Goal: Task Accomplishment & Management: Manage account settings

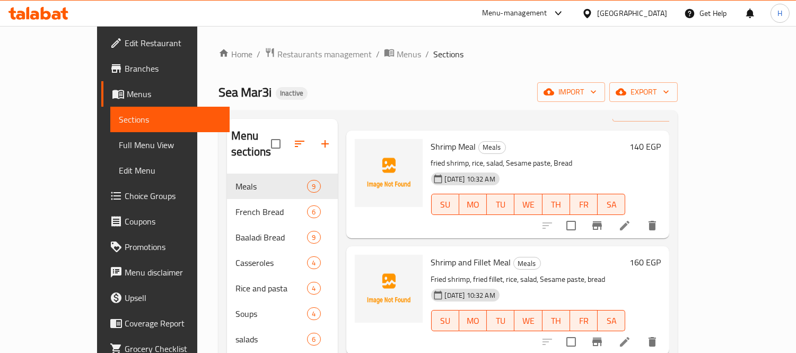
scroll to position [118, 0]
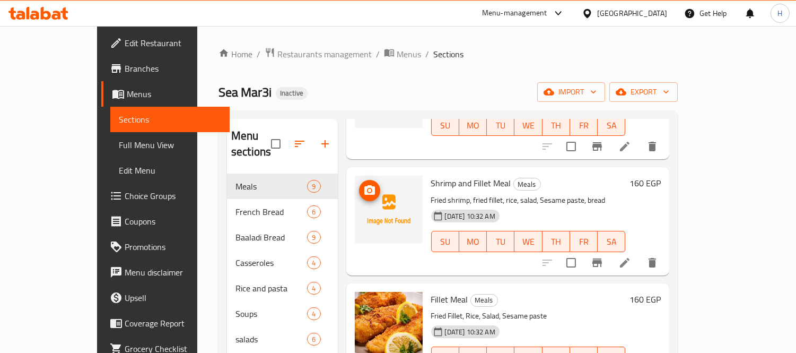
click at [364, 182] on img at bounding box center [389, 210] width 68 height 68
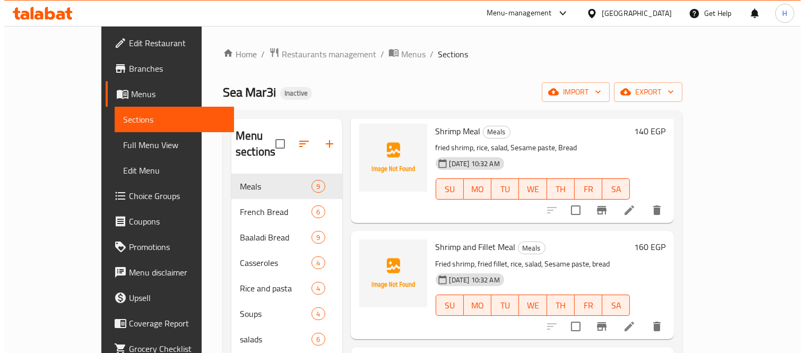
scroll to position [0, 0]
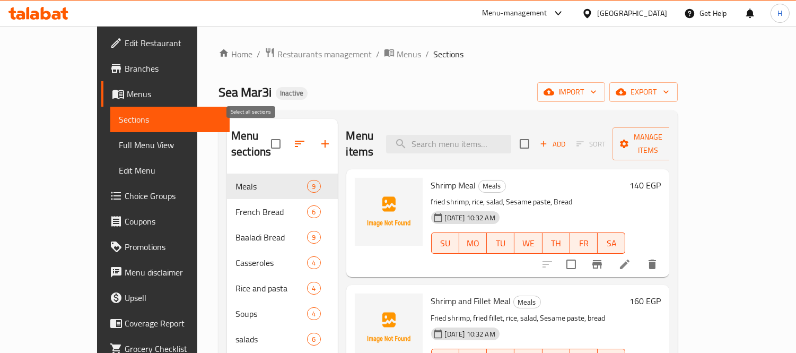
click at [265, 136] on input "checkbox" at bounding box center [276, 144] width 22 height 22
checkbox input "true"
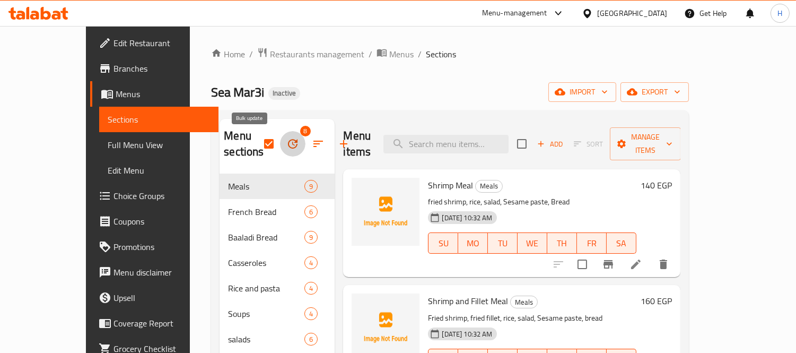
click at [286, 149] on icon "button" at bounding box center [292, 143] width 13 height 13
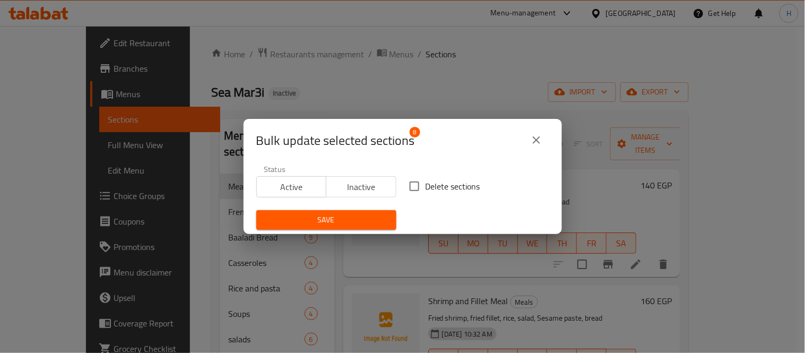
click at [431, 184] on span "Delete sections" at bounding box center [452, 186] width 55 height 13
click at [425, 184] on input "Delete sections" at bounding box center [414, 186] width 22 height 22
checkbox input "true"
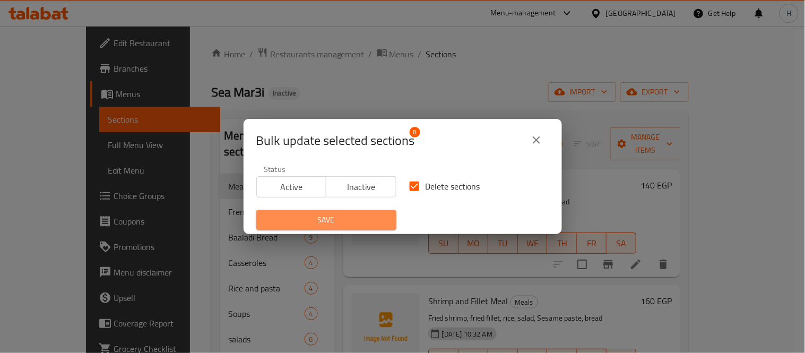
click at [351, 215] on span "Save" at bounding box center [326, 219] width 123 height 13
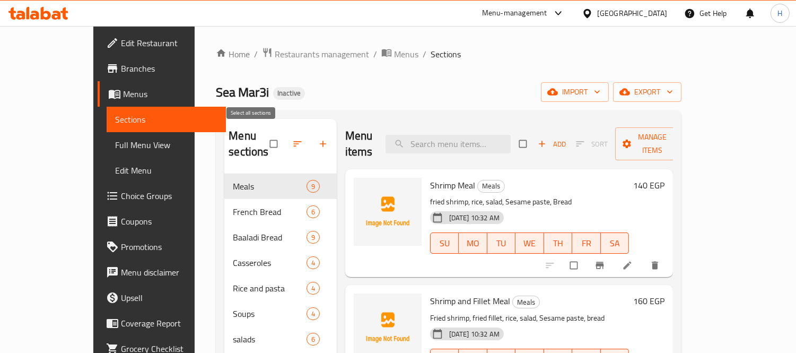
click at [264, 136] on input "checkbox" at bounding box center [275, 144] width 22 height 20
checkbox input "true"
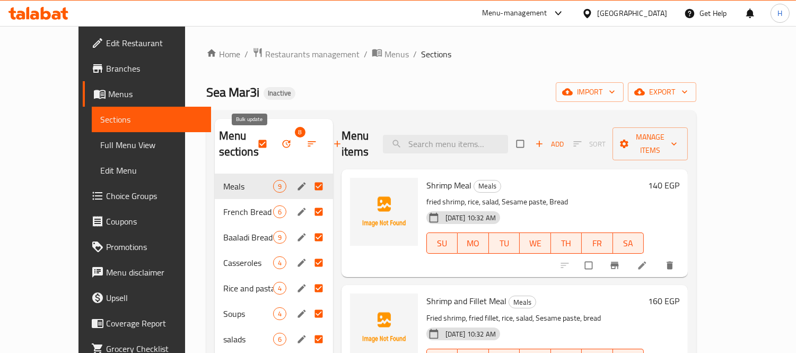
click at [281, 149] on icon "button" at bounding box center [286, 143] width 11 height 11
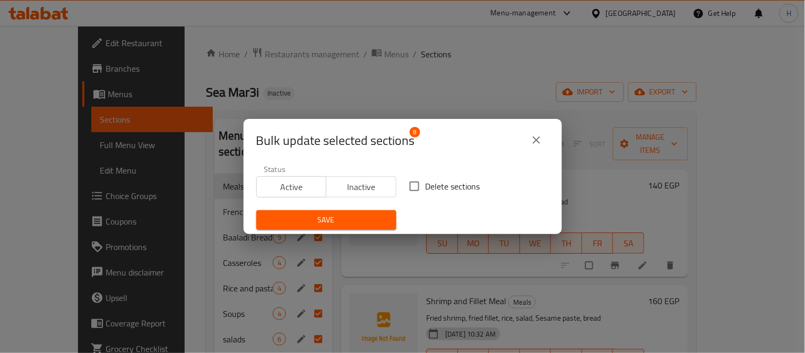
click at [428, 181] on span "Delete sections" at bounding box center [452, 186] width 55 height 13
click at [425, 181] on input "Delete sections" at bounding box center [414, 186] width 22 height 22
checkbox input "true"
click at [382, 213] on button "Save" at bounding box center [326, 220] width 140 height 20
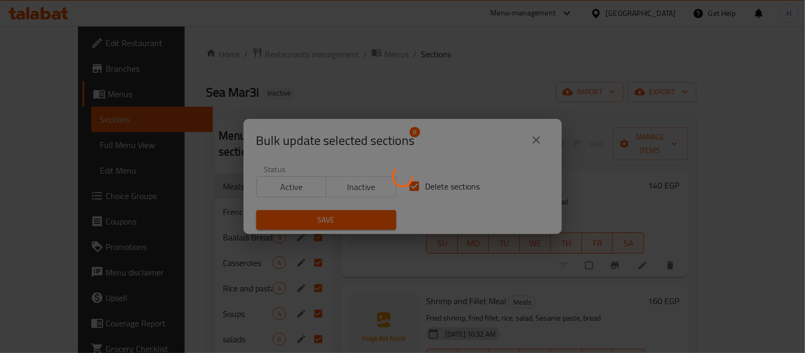
checkbox input "false"
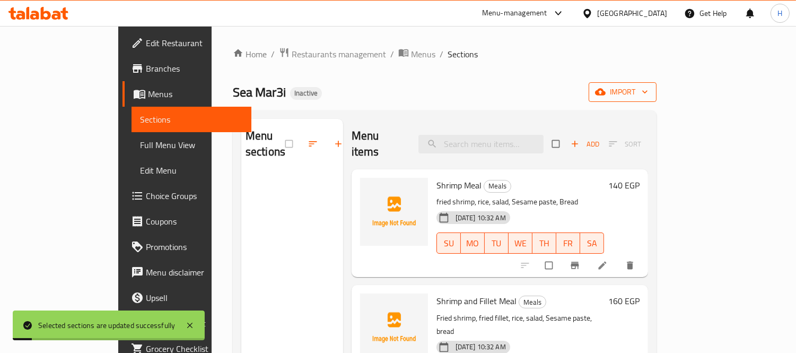
click at [648, 91] on span "import" at bounding box center [622, 91] width 51 height 13
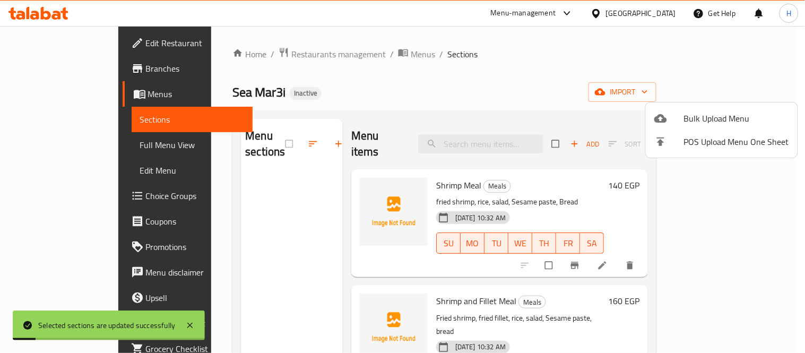
click at [715, 117] on span "Bulk Upload Menu" at bounding box center [736, 118] width 105 height 13
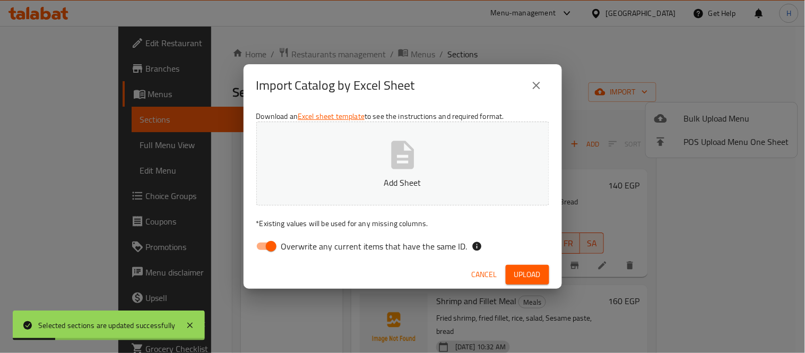
click at [268, 247] on input "Overwrite any current items that have the same ID." at bounding box center [271, 246] width 60 height 20
checkbox input "false"
click at [364, 158] on button "Add Sheet" at bounding box center [402, 163] width 293 height 84
click at [517, 272] on span "Upload" at bounding box center [527, 274] width 27 height 13
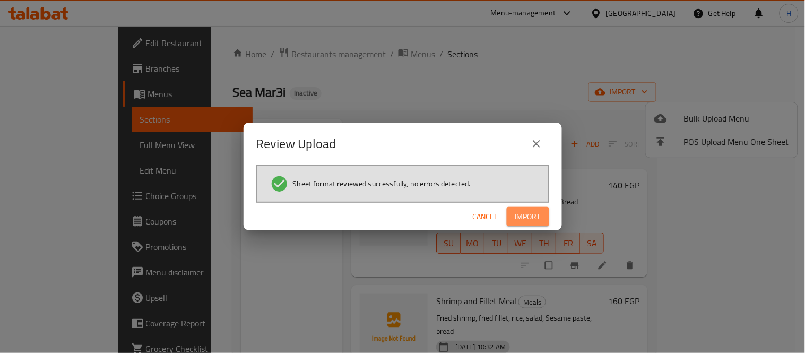
click at [522, 207] on button "Import" at bounding box center [528, 217] width 42 height 20
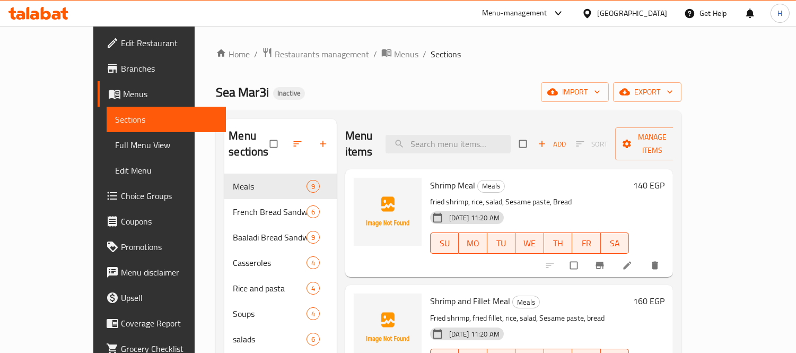
click at [115, 149] on span "Full Menu View" at bounding box center [166, 144] width 103 height 13
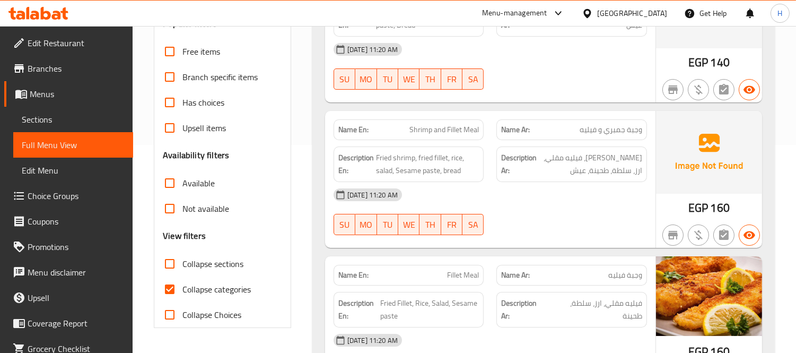
scroll to position [294, 0]
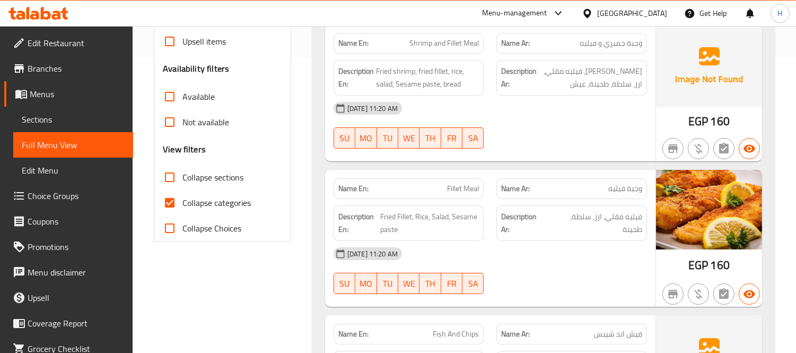
click at [234, 180] on span "Collapse sections" at bounding box center [212, 177] width 61 height 13
click at [182, 180] on input "Collapse sections" at bounding box center [169, 176] width 25 height 25
checkbox input "true"
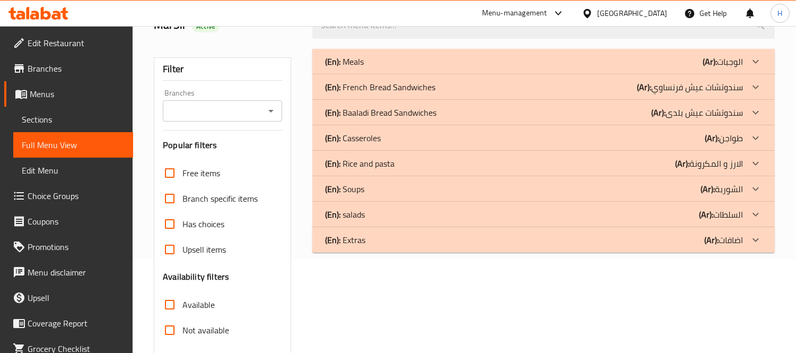
scroll to position [93, 0]
click at [446, 88] on div "(En): French Bread Sandwiches (Ar): سندوتشات عيش فرنساوي" at bounding box center [534, 87] width 418 height 13
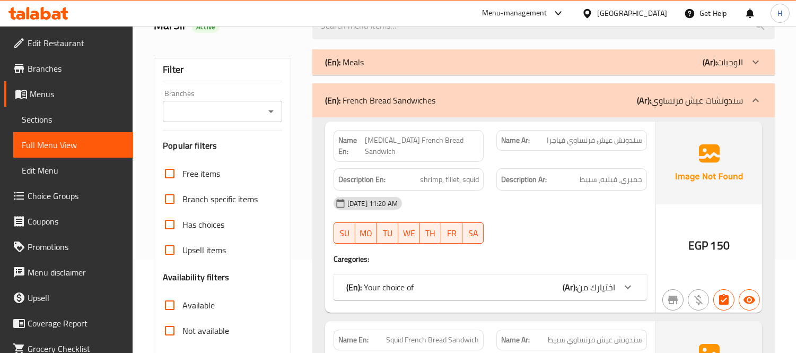
click at [543, 237] on div at bounding box center [571, 243] width 163 height 13
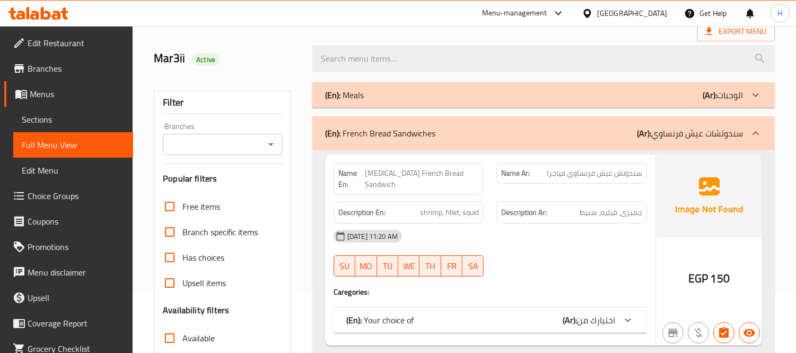
scroll to position [211, 0]
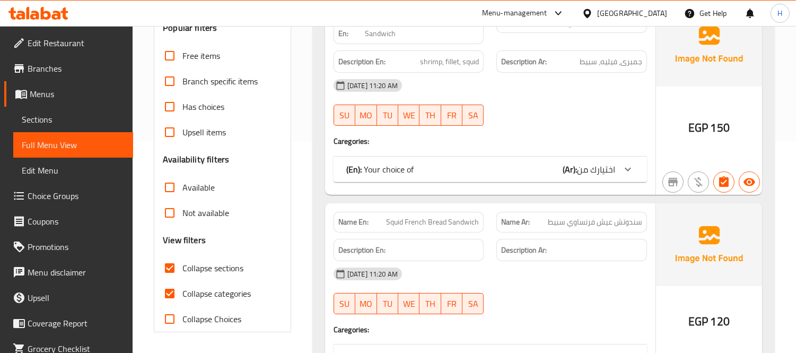
click at [214, 287] on span "Collapse categories" at bounding box center [216, 293] width 68 height 13
click at [182, 286] on input "Collapse categories" at bounding box center [169, 293] width 25 height 25
checkbox input "false"
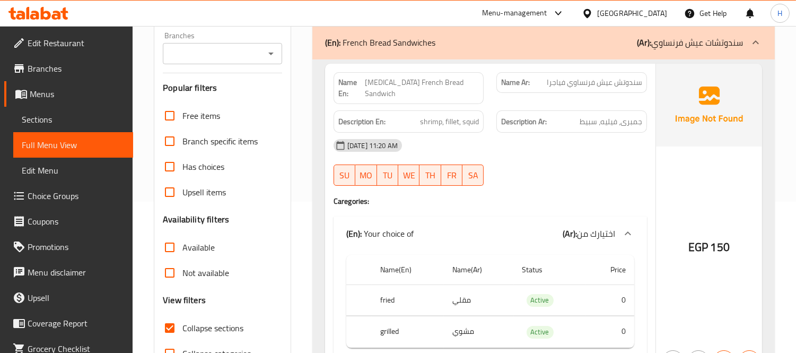
scroll to position [52, 0]
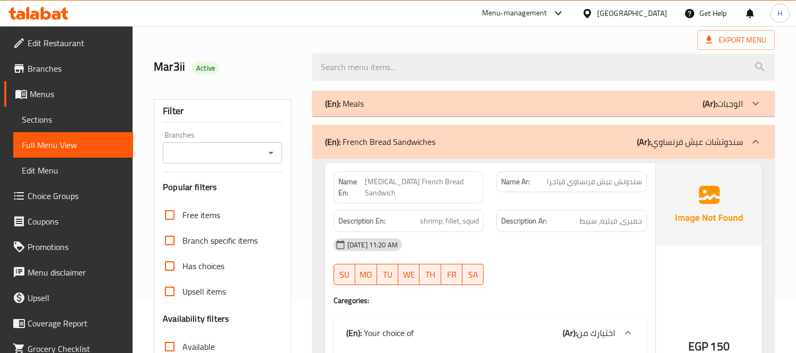
click at [553, 143] on div "(En): French Bread Sandwiches (Ar): سندوتشات عيش فرنساوي" at bounding box center [534, 141] width 418 height 13
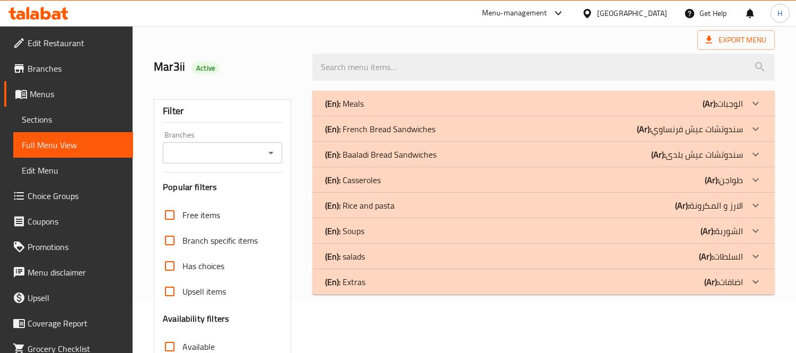
click at [464, 156] on div "(En): Baaladi Bread Sandwiches (Ar): سندوتشات عيش بلدى" at bounding box center [534, 154] width 418 height 13
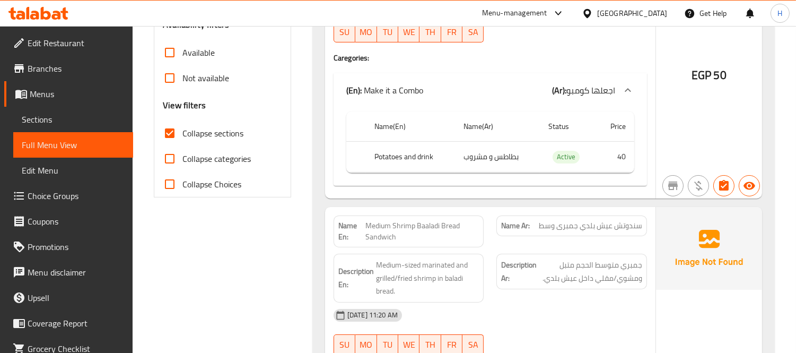
scroll to position [406, 0]
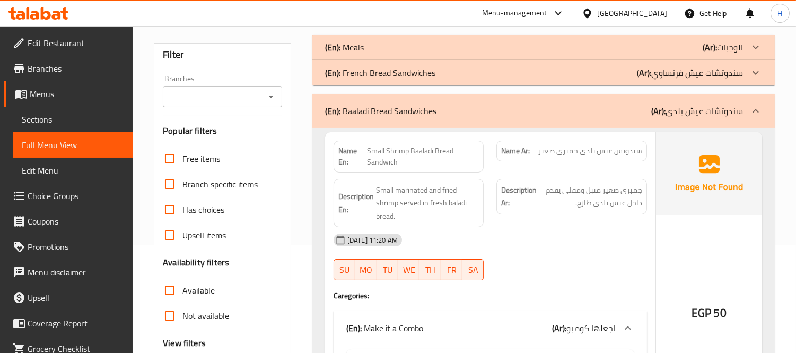
scroll to position [52, 0]
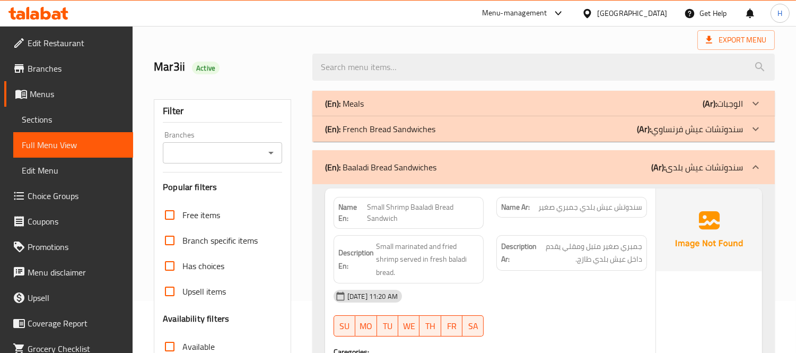
click at [385, 131] on p "(En): French Bread Sandwiches" at bounding box center [380, 129] width 110 height 13
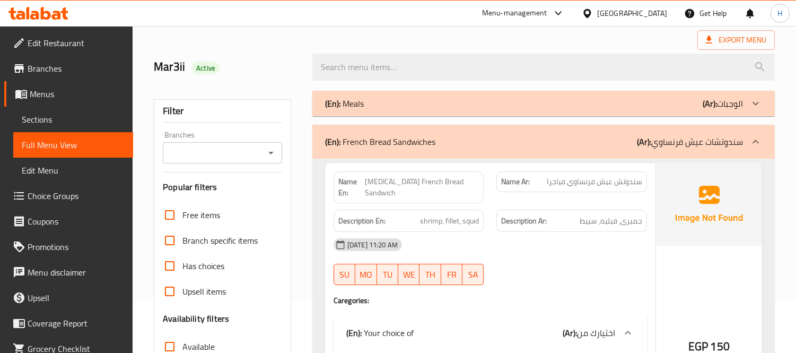
scroll to position [229, 0]
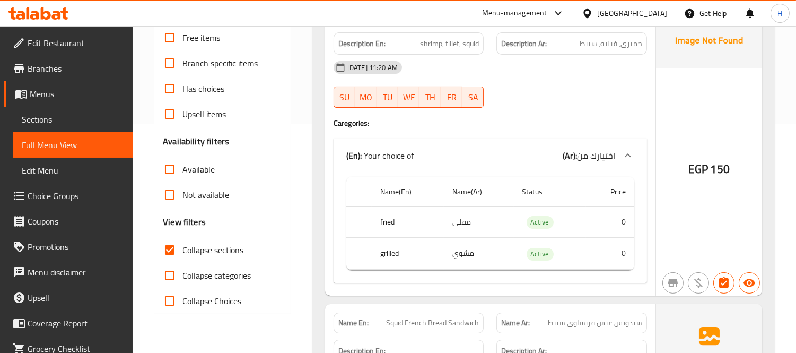
click at [54, 125] on link "Sections" at bounding box center [73, 119] width 120 height 25
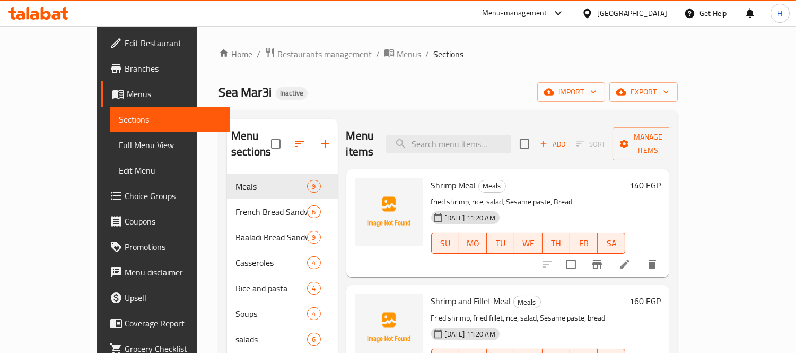
click at [265, 136] on input "checkbox" at bounding box center [276, 144] width 22 height 22
checkbox input "true"
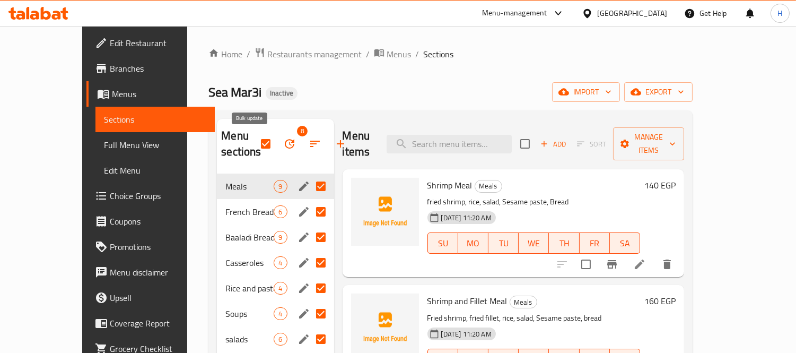
click at [283, 144] on icon "button" at bounding box center [289, 143] width 13 height 13
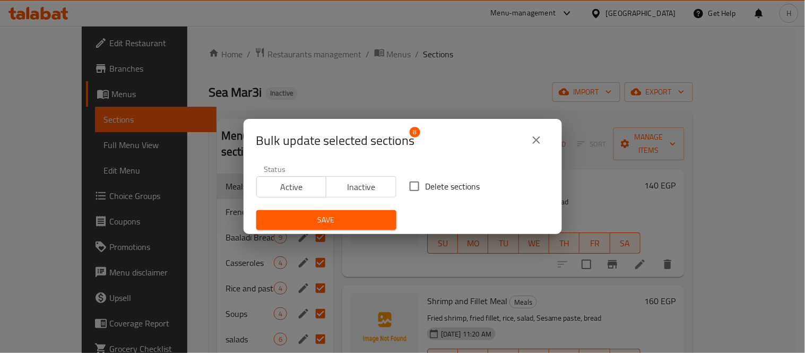
click at [411, 189] on input "Delete sections" at bounding box center [414, 186] width 22 height 22
checkbox input "true"
click at [365, 222] on span "Save" at bounding box center [326, 219] width 123 height 13
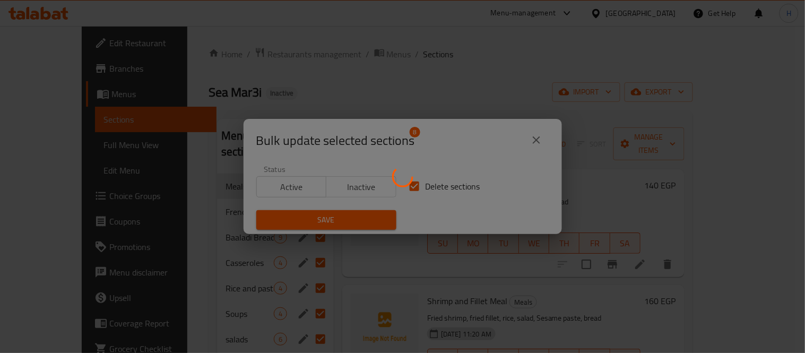
checkbox input "false"
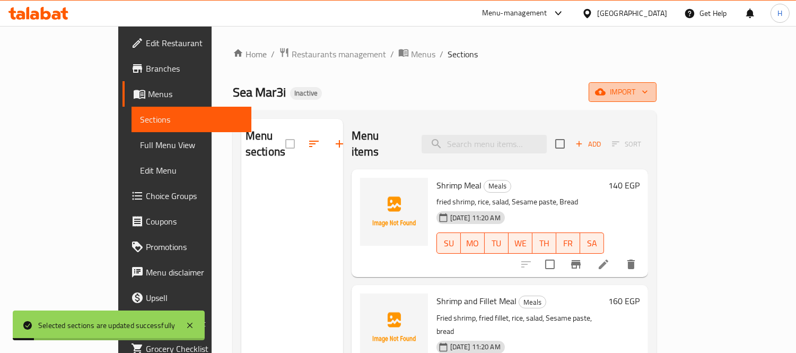
click at [648, 88] on span "import" at bounding box center [622, 91] width 51 height 13
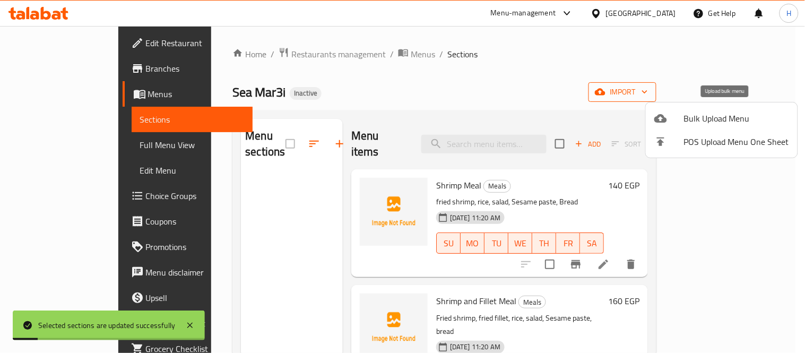
click at [718, 116] on span "Bulk Upload Menu" at bounding box center [736, 118] width 105 height 13
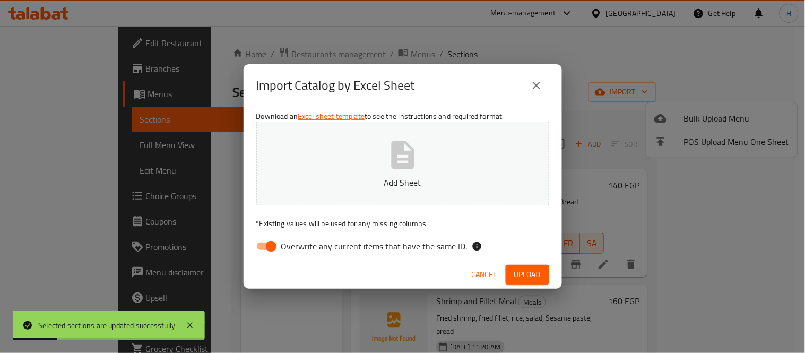
click at [272, 242] on input "Overwrite any current items that have the same ID." at bounding box center [271, 246] width 60 height 20
checkbox input "false"
click at [365, 142] on button "Add Sheet" at bounding box center [402, 163] width 293 height 84
click at [527, 269] on span "Upload" at bounding box center [527, 274] width 27 height 13
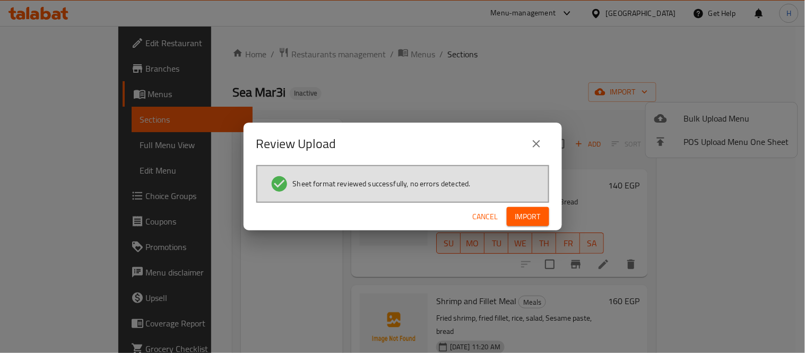
click at [538, 221] on span "Import" at bounding box center [527, 216] width 25 height 13
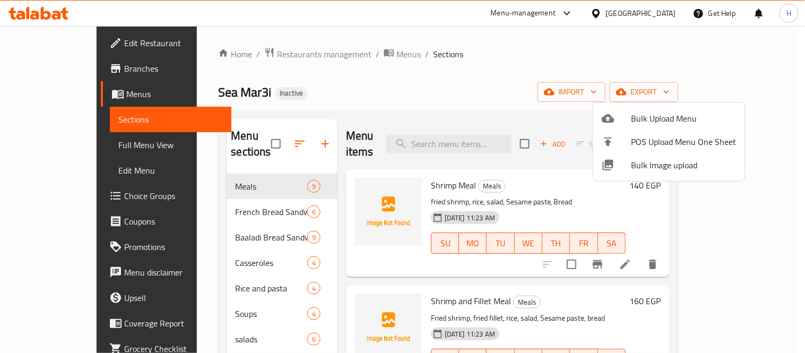
click at [451, 139] on div at bounding box center [402, 176] width 805 height 353
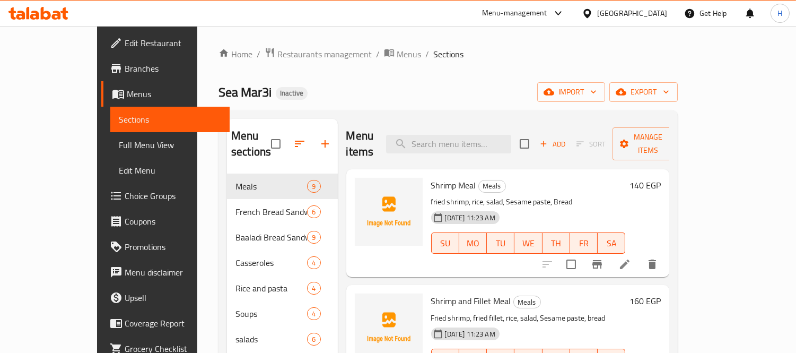
click at [451, 139] on input "search" at bounding box center [448, 144] width 125 height 19
paste input "Large Shrimp French Bread Sandwich"
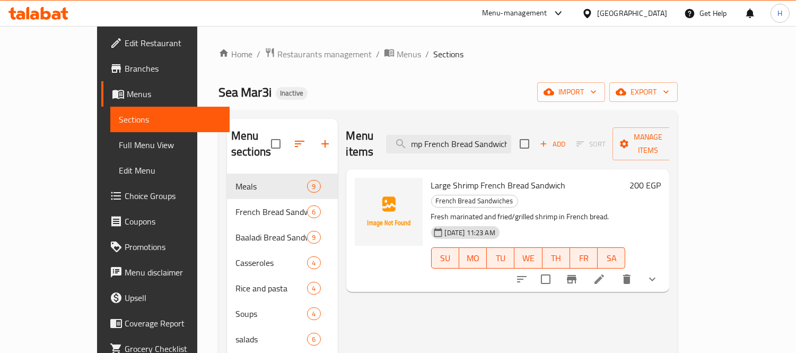
type input "Large Shrimp French Bread Sandwich"
click at [606, 273] on icon at bounding box center [599, 279] width 13 height 13
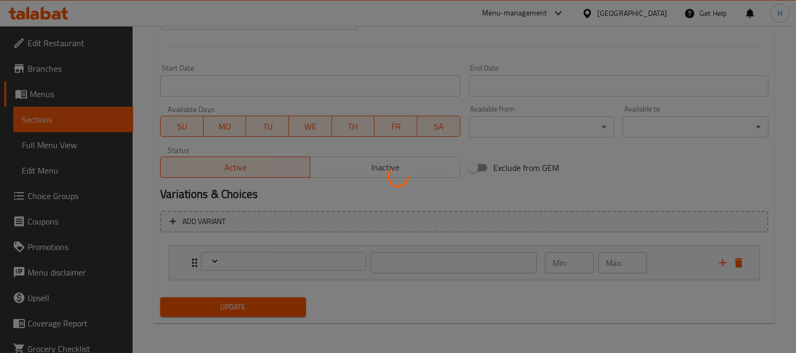
scroll to position [406, 0]
type input "اختيارك من"
type input "1"
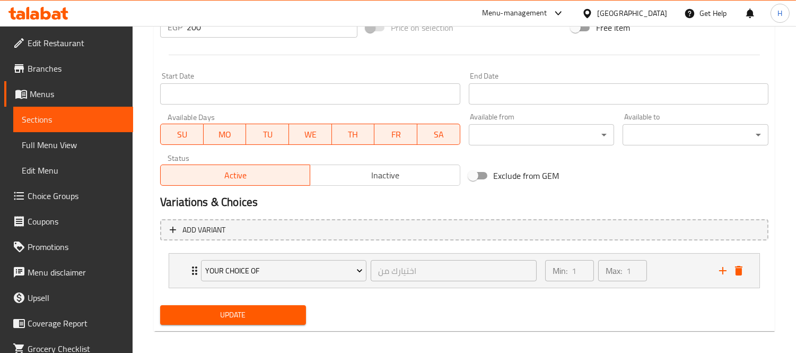
scroll to position [413, 0]
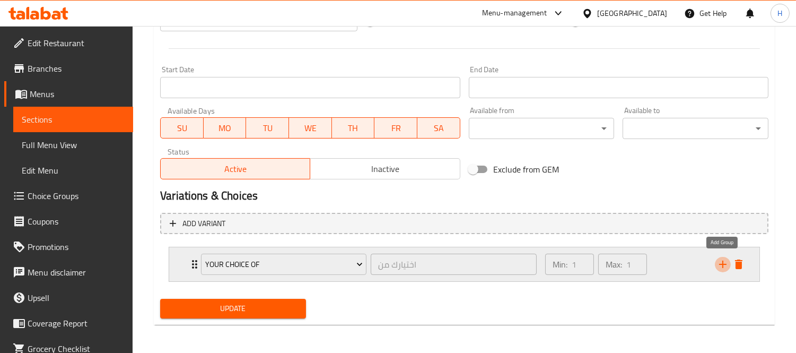
click at [719, 264] on icon "add" at bounding box center [723, 264] width 13 height 13
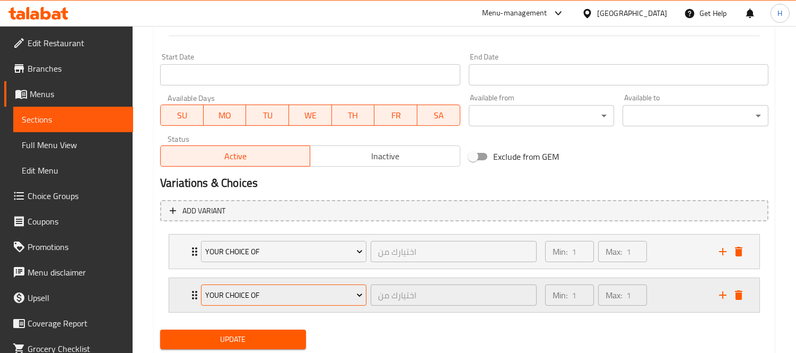
click at [234, 293] on span "Your choice of" at bounding box center [284, 295] width 158 height 13
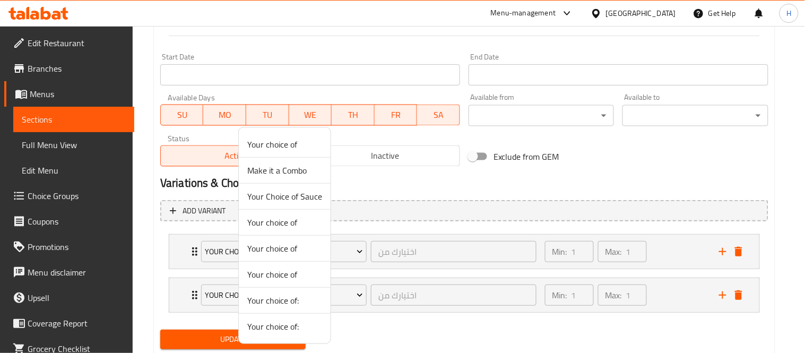
click at [286, 168] on span "Make it a Combo" at bounding box center [284, 170] width 75 height 13
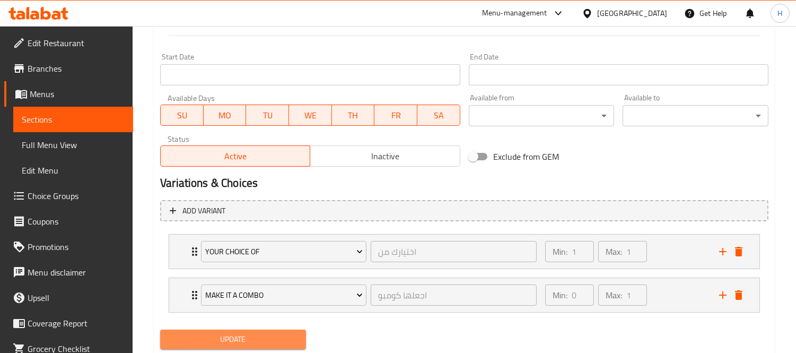
click at [277, 335] on span "Update" at bounding box center [233, 339] width 129 height 13
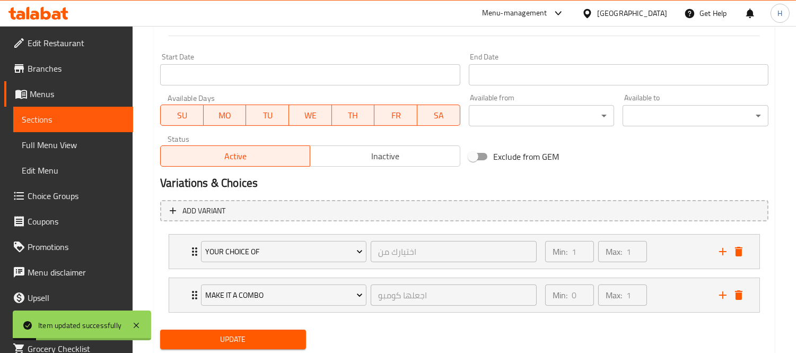
click at [79, 151] on span "Full Menu View" at bounding box center [73, 144] width 103 height 13
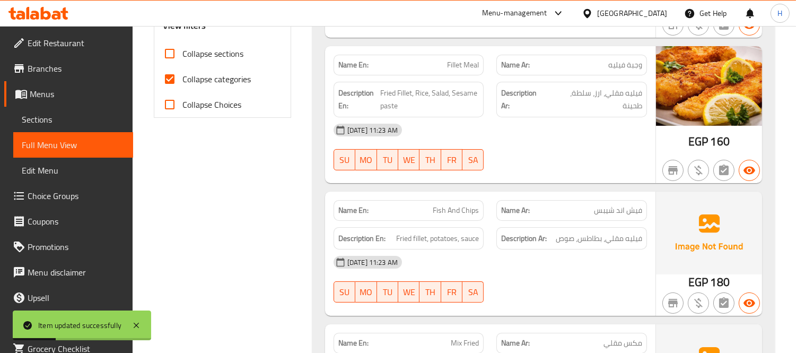
click at [202, 58] on span "Collapse sections" at bounding box center [212, 53] width 61 height 13
click at [182, 58] on input "Collapse sections" at bounding box center [169, 53] width 25 height 25
checkbox input "true"
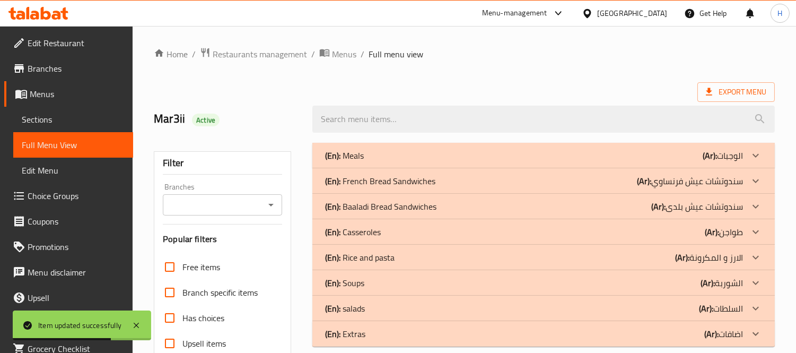
click at [438, 178] on div "(En): French Bread Sandwiches (Ar): سندوتشات عيش فرنساوي" at bounding box center [534, 181] width 418 height 13
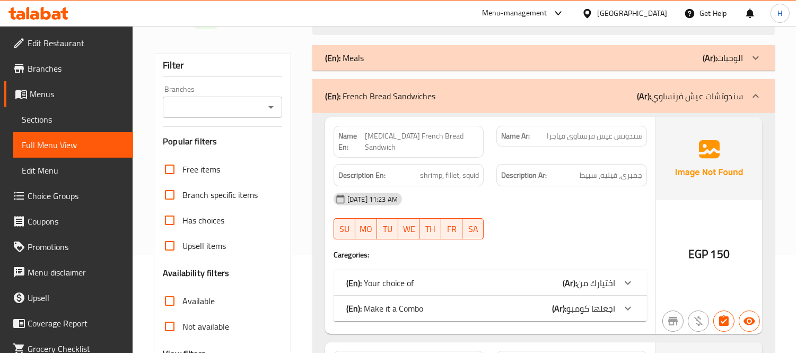
scroll to position [27, 0]
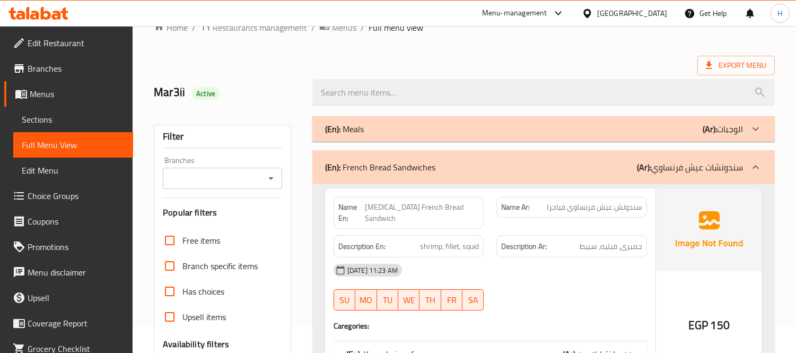
click at [439, 171] on div "(En): French Bread Sandwiches (Ar): سندوتشات عيش فرنساوي" at bounding box center [534, 167] width 418 height 13
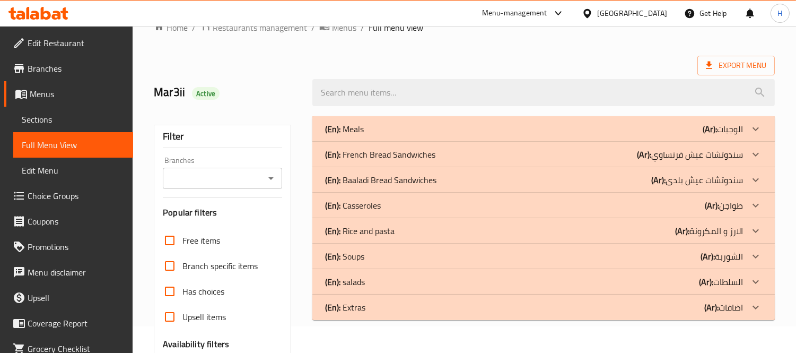
click at [674, 182] on p "(Ar): سندوتشات عيش بلدى" at bounding box center [697, 179] width 92 height 13
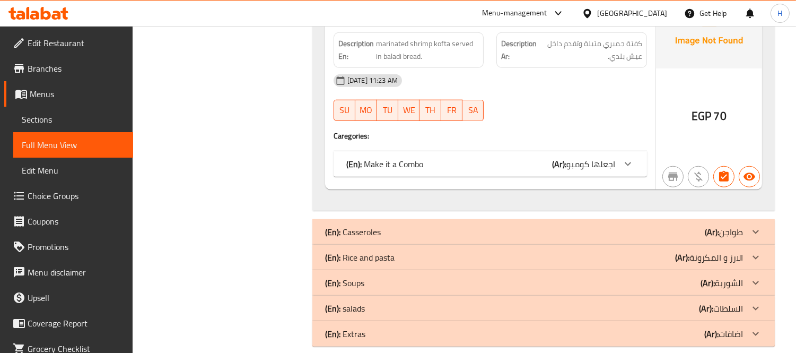
scroll to position [1912, 0]
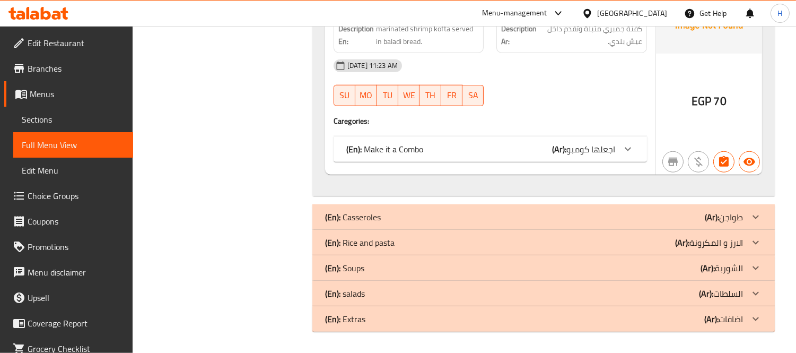
click at [553, 71] on div "16-09-2025 11:23 AM" at bounding box center [490, 65] width 326 height 25
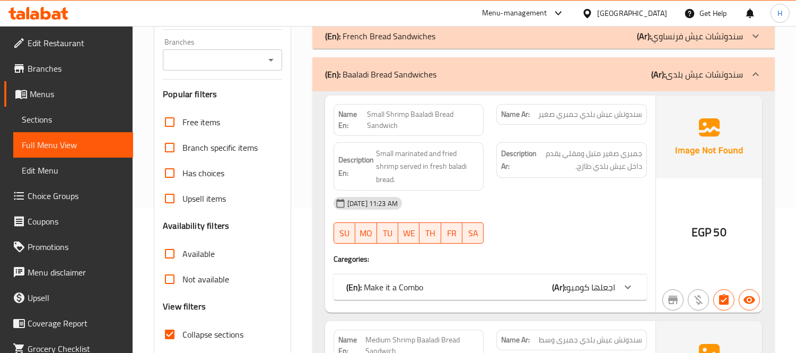
scroll to position [144, 0]
click at [568, 81] on div "(En): Baaladi Bread Sandwiches (Ar): سندوتشات عيش بلدى" at bounding box center [543, 75] width 463 height 34
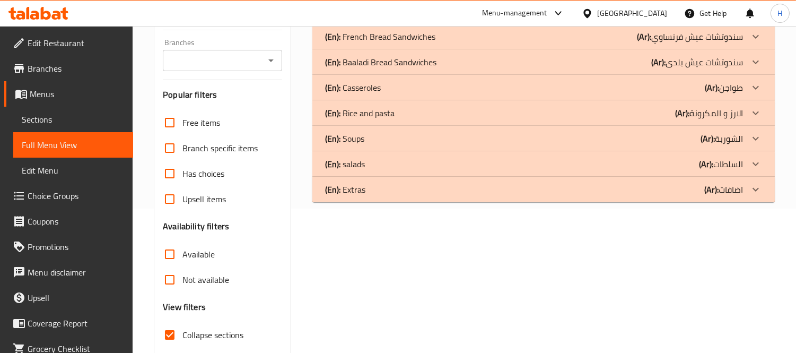
click at [481, 269] on div "(En): Meals (Ar): الوجبات Name En: Shrimp Meal Name Ar: وجبة جمبري Description …" at bounding box center [543, 198] width 475 height 413
click at [382, 68] on p "(En): Baaladi Bread Sandwiches" at bounding box center [380, 62] width 111 height 13
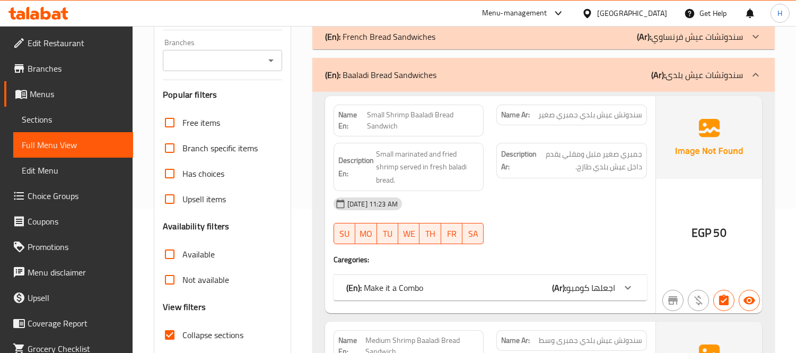
scroll to position [262, 0]
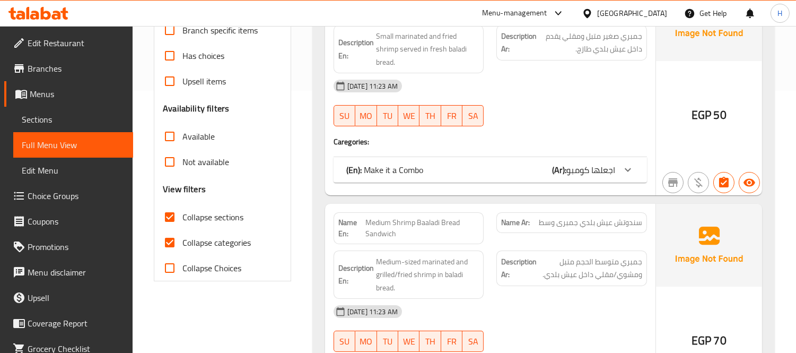
click at [414, 169] on p "(En): Make it a Combo" at bounding box center [384, 169] width 77 height 13
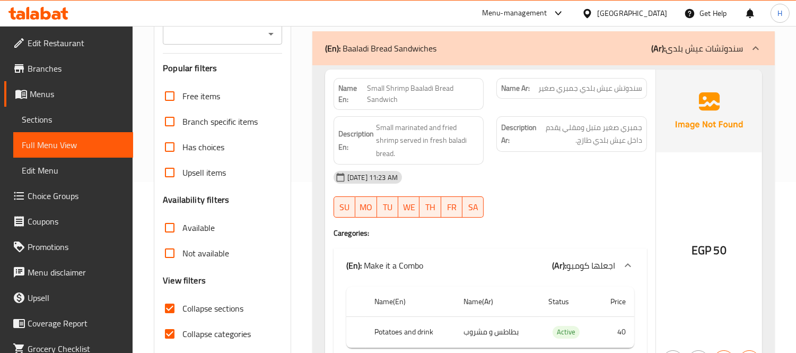
scroll to position [85, 0]
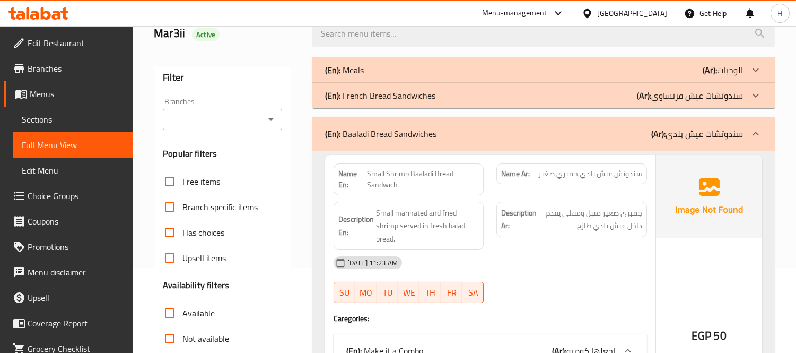
click at [438, 142] on div "(En): Baaladi Bread Sandwiches (Ar): سندوتشات عيش بلدى" at bounding box center [543, 134] width 463 height 34
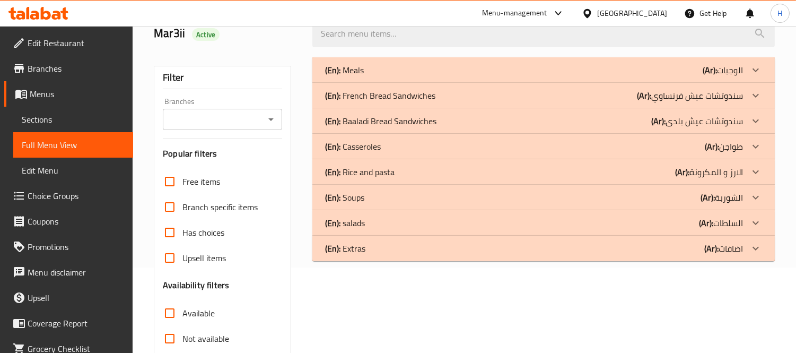
click at [666, 135] on div "(En): Casseroles (Ar): طواجن" at bounding box center [543, 146] width 463 height 25
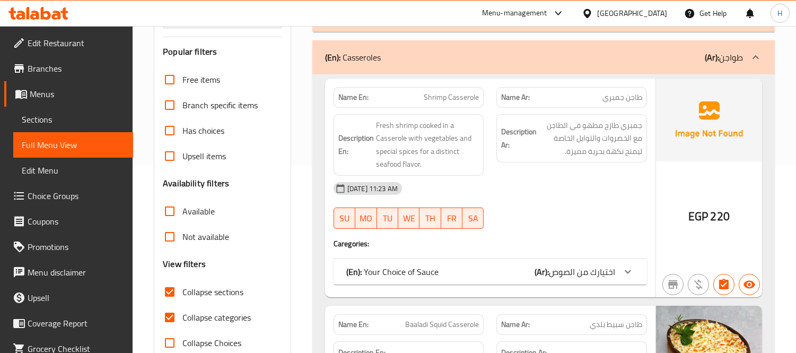
scroll to position [203, 0]
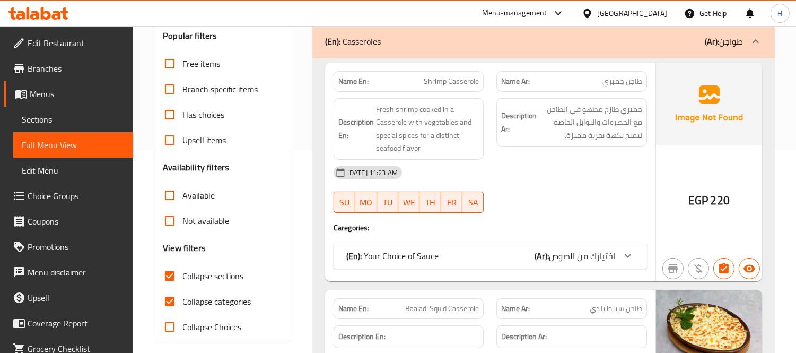
drag, startPoint x: 561, startPoint y: 207, endPoint x: 541, endPoint y: 207, distance: 20.2
click at [559, 207] on div at bounding box center [571, 212] width 163 height 13
drag, startPoint x: 234, startPoint y: 292, endPoint x: 303, endPoint y: 293, distance: 68.4
click at [234, 293] on label "Collapse categories" at bounding box center [204, 301] width 94 height 25
click at [182, 293] on input "Collapse categories" at bounding box center [169, 301] width 25 height 25
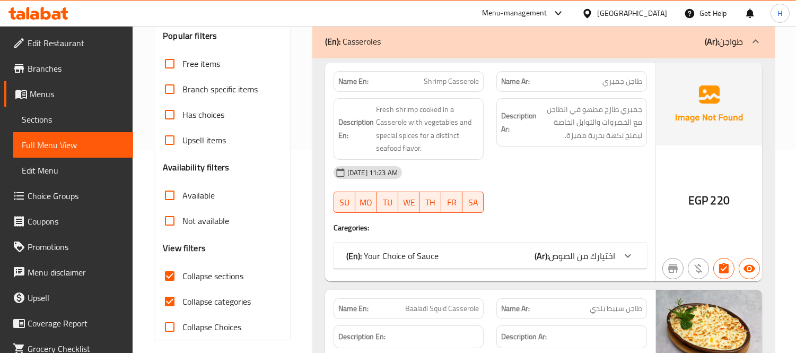
checkbox input "false"
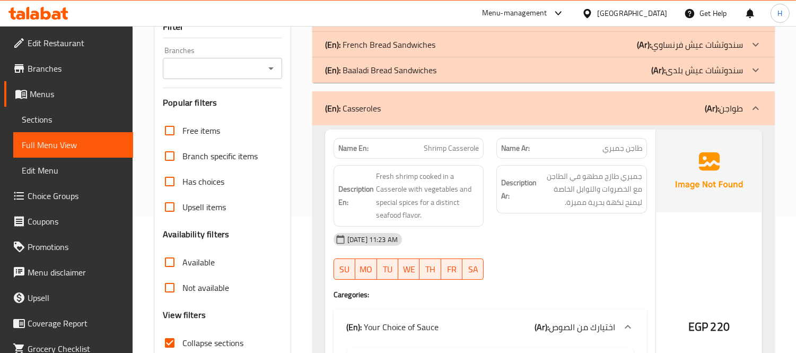
scroll to position [0, 0]
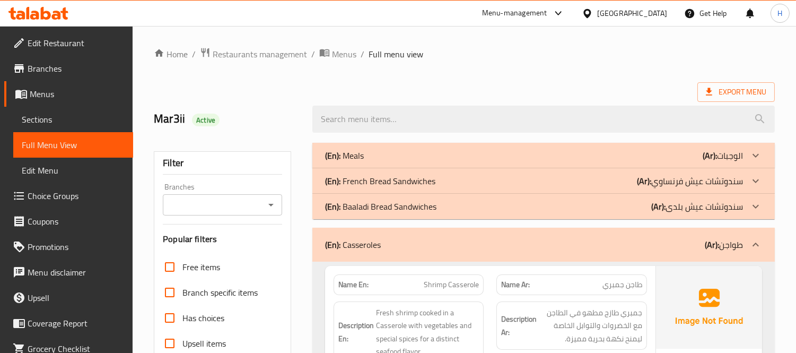
click at [556, 239] on div "(En): Casseroles (Ar): طواجن" at bounding box center [534, 244] width 418 height 13
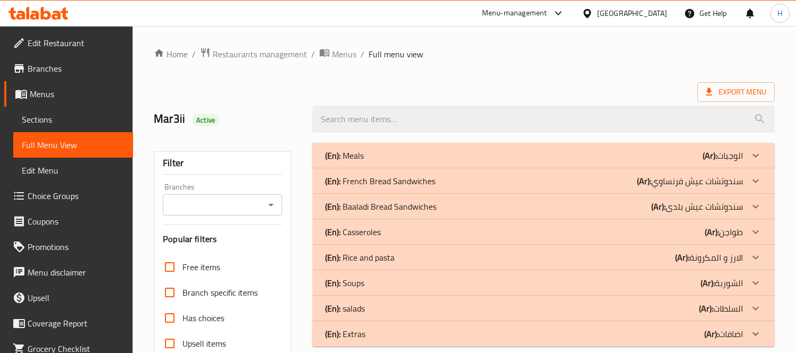
click at [698, 258] on p "(Ar): الارز و المكرونة" at bounding box center [709, 257] width 68 height 13
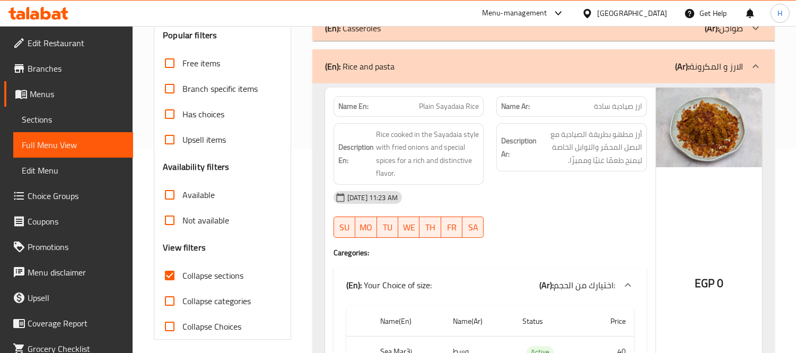
scroll to position [177, 0]
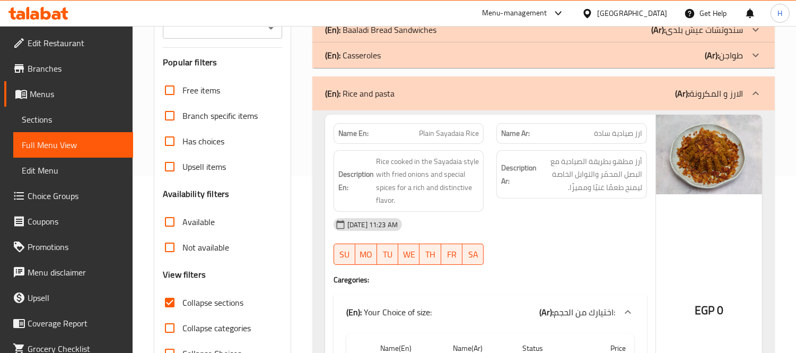
click at [496, 92] on div "(En): Rice and pasta (Ar): الارز و المكرونة" at bounding box center [534, 93] width 418 height 13
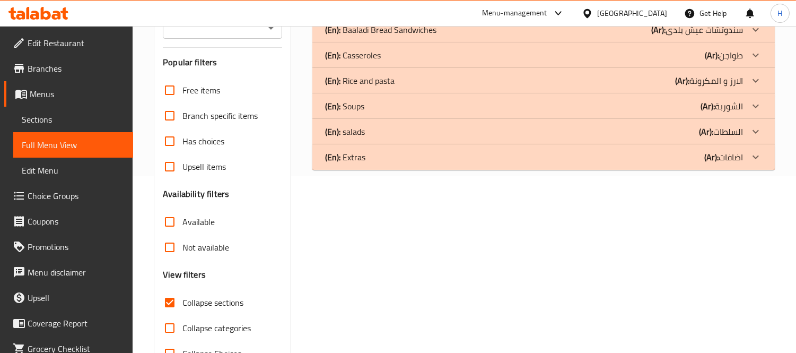
click at [460, 105] on div "(En): Soups (Ar): الشوربة" at bounding box center [534, 106] width 418 height 13
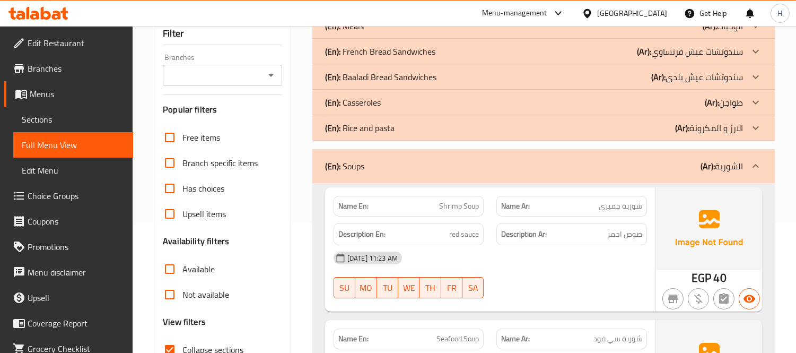
scroll to position [117, 0]
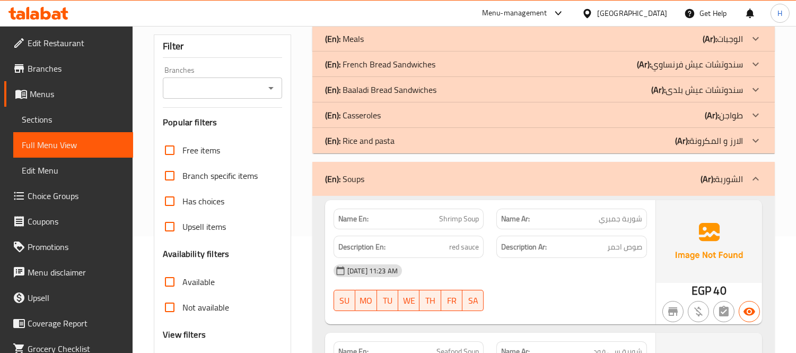
click at [532, 172] on div "(En): Soups (Ar): الشوربة" at bounding box center [534, 178] width 418 height 13
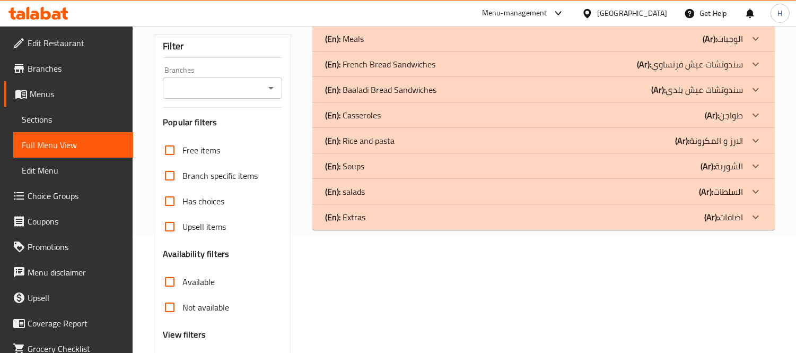
click at [447, 196] on div "(En): salads (Ar): السلطات" at bounding box center [534, 191] width 418 height 13
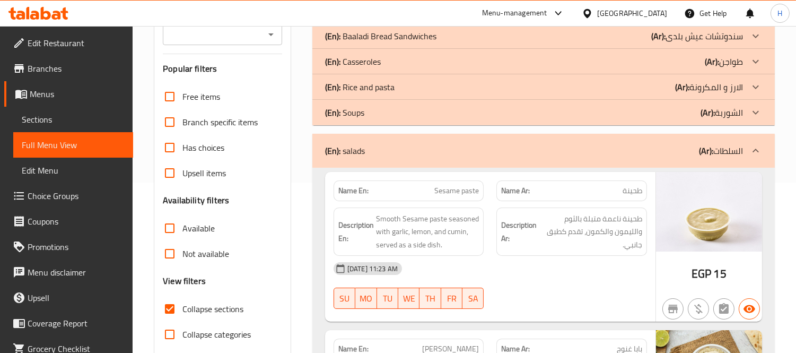
scroll to position [164, 0]
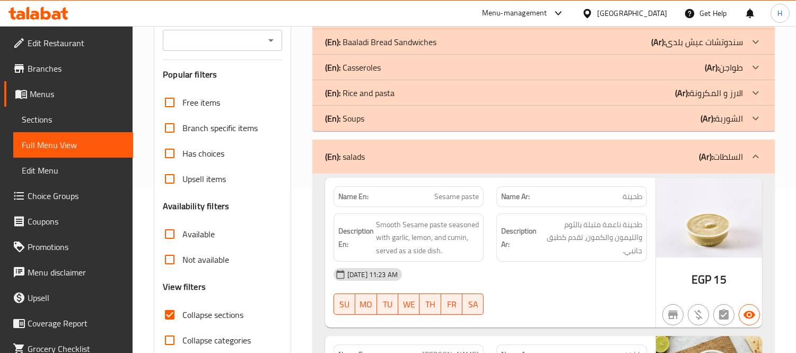
click at [495, 172] on div "(En): salads (Ar): السلطات" at bounding box center [543, 157] width 463 height 34
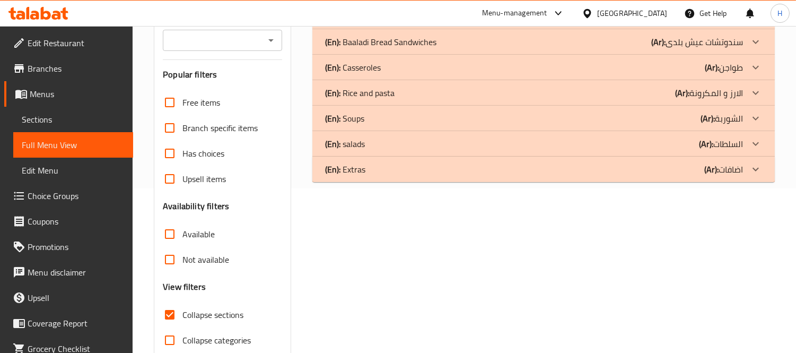
click at [406, 176] on div "(En): Extras (Ar): اضافات" at bounding box center [543, 168] width 463 height 25
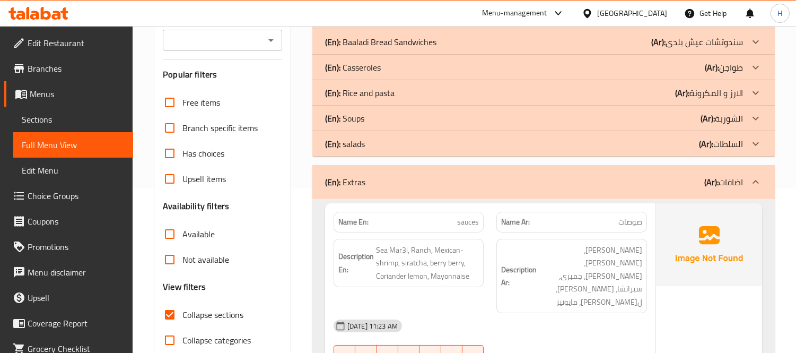
click at [549, 223] on p "Name Ar: صوصات" at bounding box center [571, 221] width 141 height 11
click at [75, 120] on span "Sections" at bounding box center [73, 119] width 103 height 13
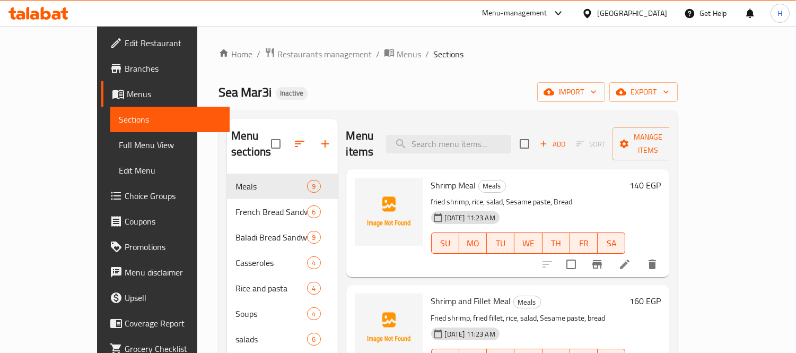
click at [293, 140] on icon "button" at bounding box center [299, 143] width 13 height 13
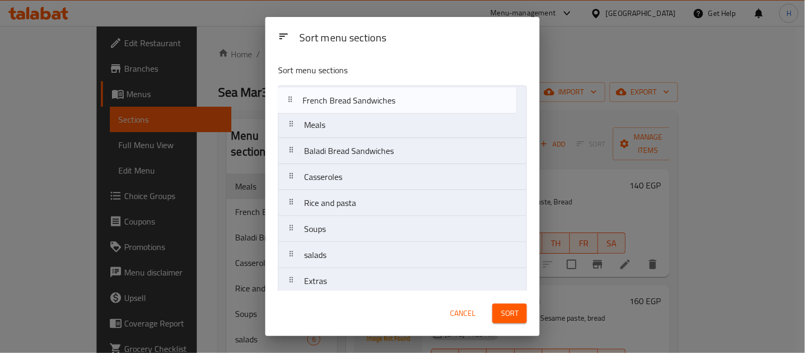
drag, startPoint x: 349, startPoint y: 133, endPoint x: 346, endPoint y: 103, distance: 29.3
click at [346, 103] on nav "Meals French Bread Sandwiches Baladi Bread Sandwiches Casseroles Rice and pasta…" at bounding box center [402, 189] width 249 height 209
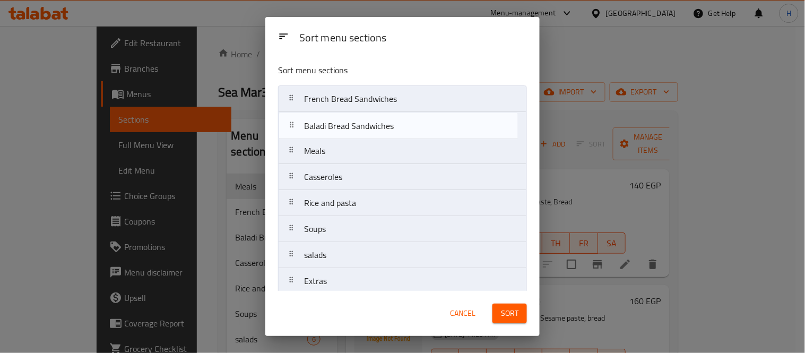
click at [342, 115] on nav "French Bread Sandwiches Meals Baladi Bread Sandwiches Casseroles Rice and pasta…" at bounding box center [402, 189] width 249 height 209
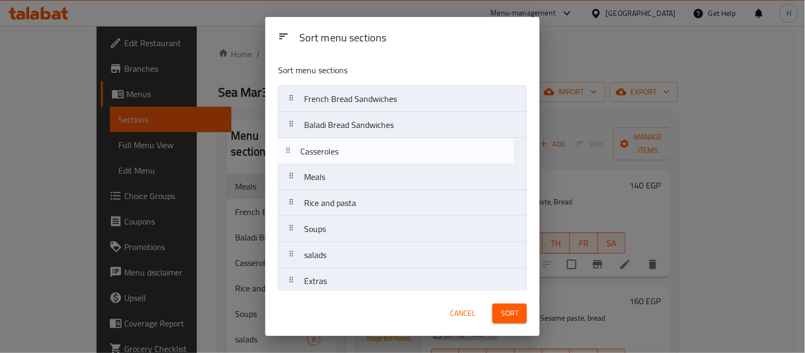
drag, startPoint x: 359, startPoint y: 182, endPoint x: 354, endPoint y: 154, distance: 28.5
click at [354, 154] on nav "French Bread Sandwiches Baladi Bread Sandwiches Meals Casseroles Rice and pasta…" at bounding box center [402, 189] width 249 height 209
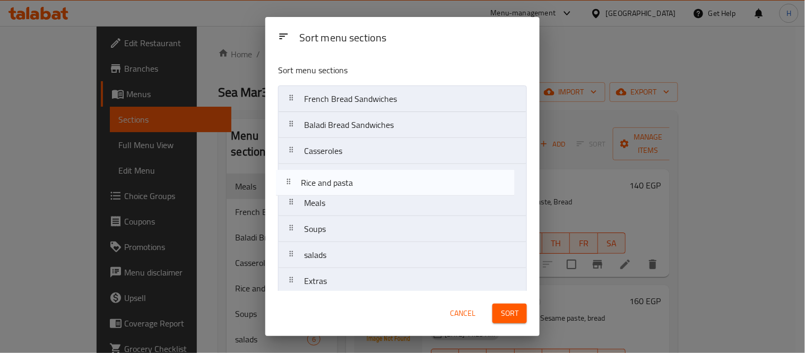
drag, startPoint x: 358, startPoint y: 203, endPoint x: 353, endPoint y: 183, distance: 20.7
click at [353, 179] on nav "French Bread Sandwiches Baladi Bread Sandwiches Casseroles Meals Rice and pasta…" at bounding box center [402, 189] width 249 height 209
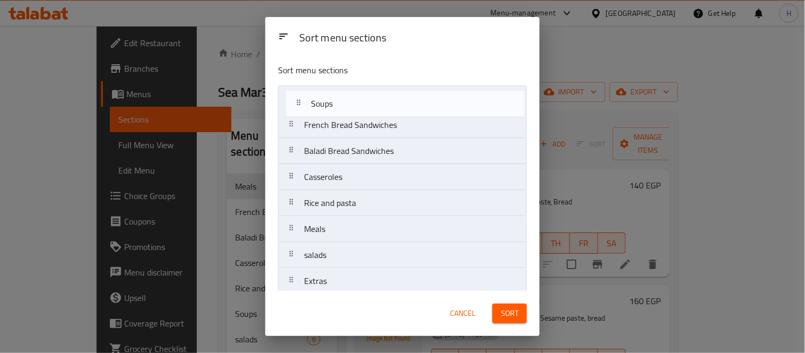
drag, startPoint x: 351, startPoint y: 232, endPoint x: 360, endPoint y: 101, distance: 130.8
click at [360, 101] on nav "French Bread Sandwiches Baladi Bread Sandwiches Casseroles Rice and pasta Meals…" at bounding box center [402, 189] width 249 height 209
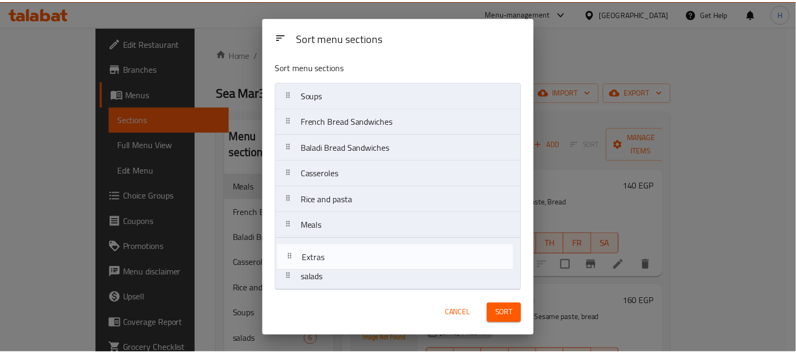
scroll to position [7, 0]
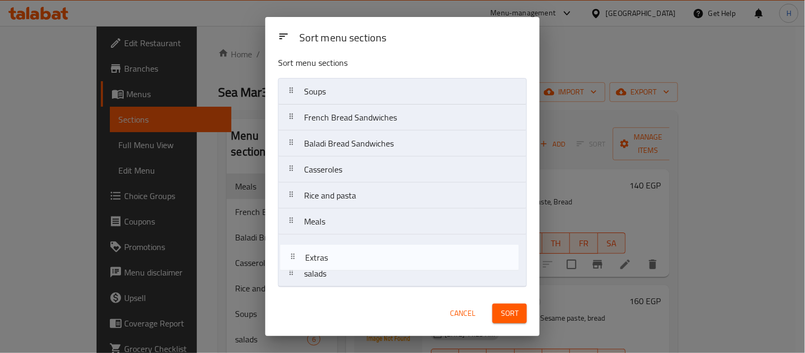
drag, startPoint x: 370, startPoint y: 284, endPoint x: 372, endPoint y: 257, distance: 26.7
click at [372, 257] on nav "Soups French Bread Sandwiches Baladi Bread Sandwiches Casseroles Rice and pasta…" at bounding box center [402, 182] width 249 height 209
drag, startPoint x: 342, startPoint y: 257, endPoint x: 337, endPoint y: 278, distance: 21.7
click at [337, 278] on nav "Soups French Bread Sandwiches Baladi Bread Sandwiches Casseroles Rice and pasta…" at bounding box center [402, 182] width 249 height 209
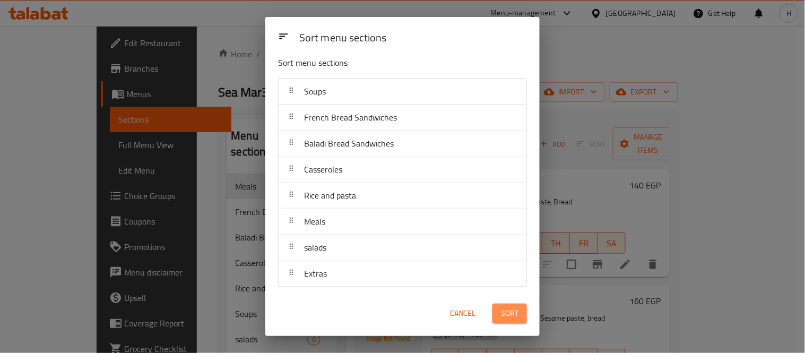
click at [517, 320] on span "Sort" at bounding box center [510, 313] width 18 height 13
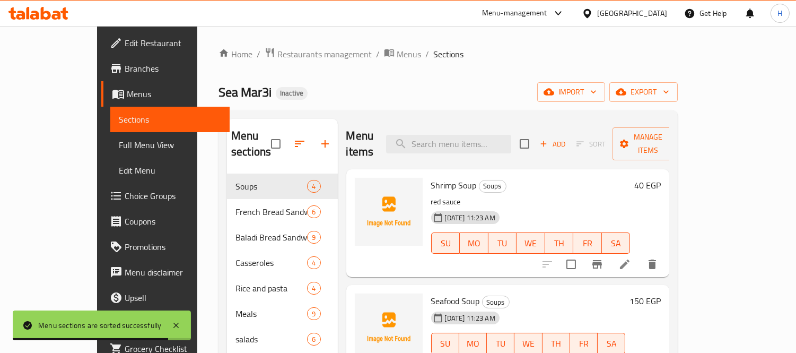
click at [699, 65] on div "Home / Restaurants management / Menus / Sections Sea Mar3i Inactive import expo…" at bounding box center [448, 263] width 502 height 475
click at [669, 87] on span "export" at bounding box center [643, 91] width 51 height 13
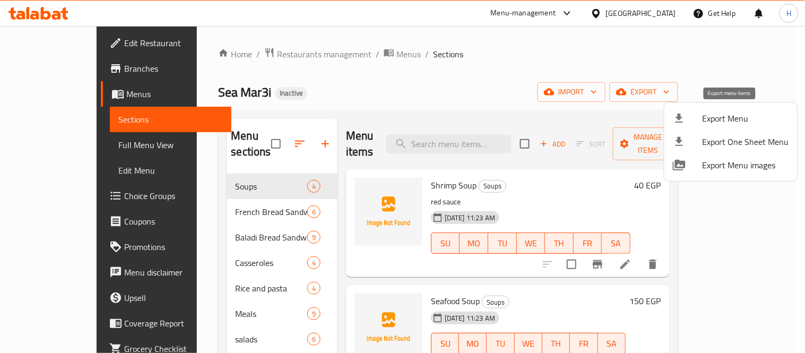
click at [690, 118] on div at bounding box center [688, 118] width 30 height 13
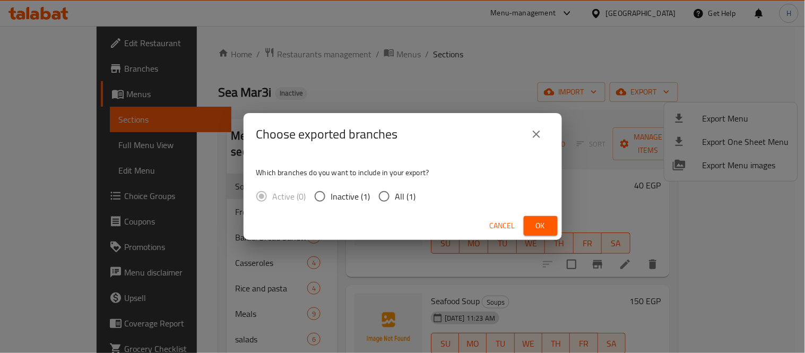
click at [396, 195] on span "All (1)" at bounding box center [405, 196] width 21 height 13
click at [395, 195] on input "All (1)" at bounding box center [384, 196] width 22 height 22
radio input "true"
click at [539, 220] on span "Ok" at bounding box center [540, 225] width 17 height 13
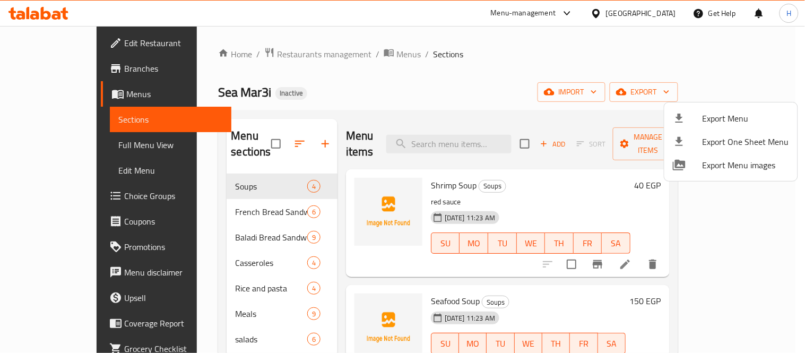
click at [77, 153] on div at bounding box center [402, 176] width 805 height 353
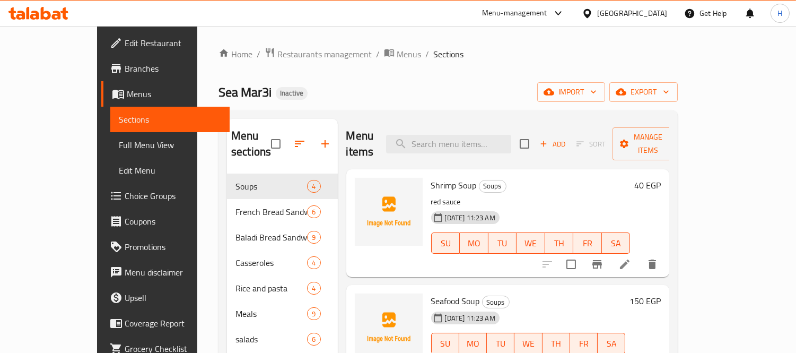
click at [119, 149] on span "Full Menu View" at bounding box center [170, 144] width 103 height 13
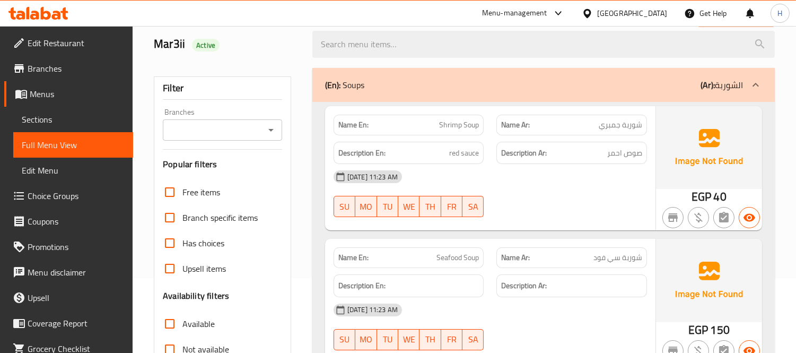
scroll to position [177, 0]
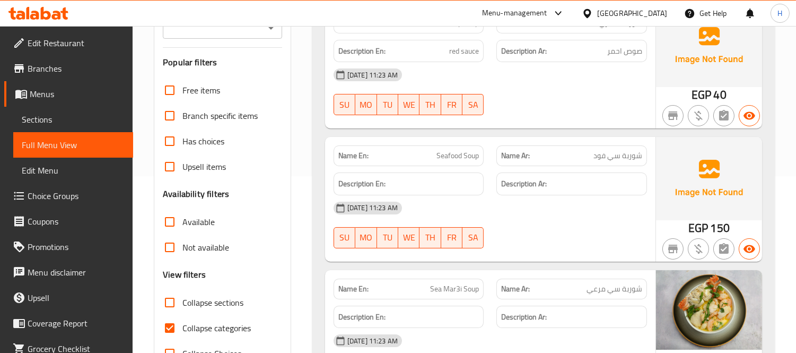
click at [226, 321] on span "Collapse categories" at bounding box center [216, 327] width 68 height 13
click at [182, 320] on input "Collapse categories" at bounding box center [169, 327] width 25 height 25
checkbox input "false"
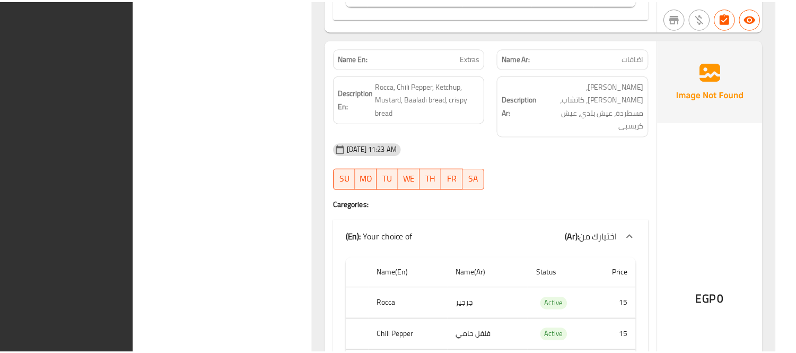
scroll to position [12165, 0]
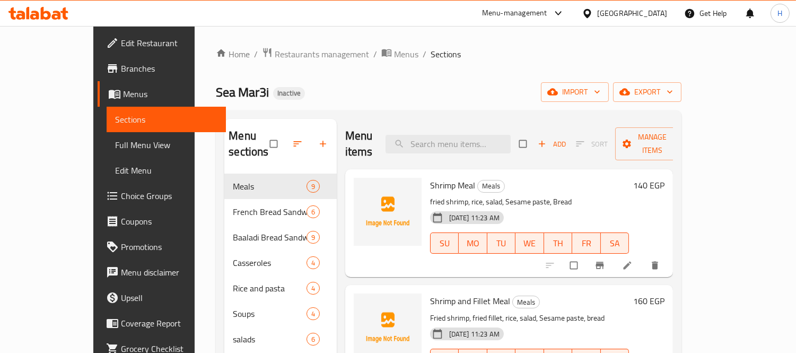
click at [115, 141] on span "Full Menu View" at bounding box center [166, 144] width 103 height 13
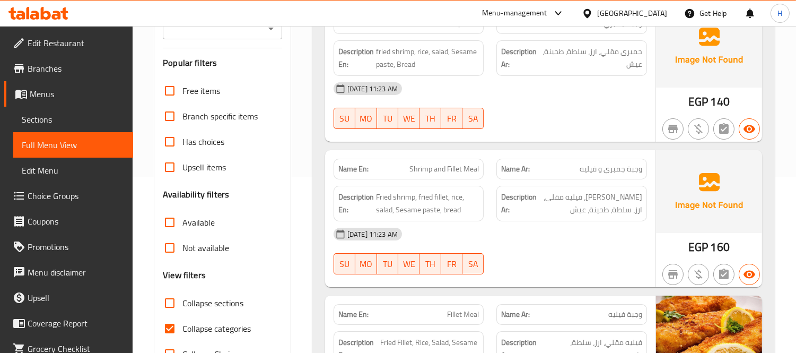
scroll to position [177, 0]
click at [211, 306] on span "Collapse sections" at bounding box center [212, 302] width 61 height 13
click at [182, 306] on input "Collapse sections" at bounding box center [169, 302] width 25 height 25
checkbox input "true"
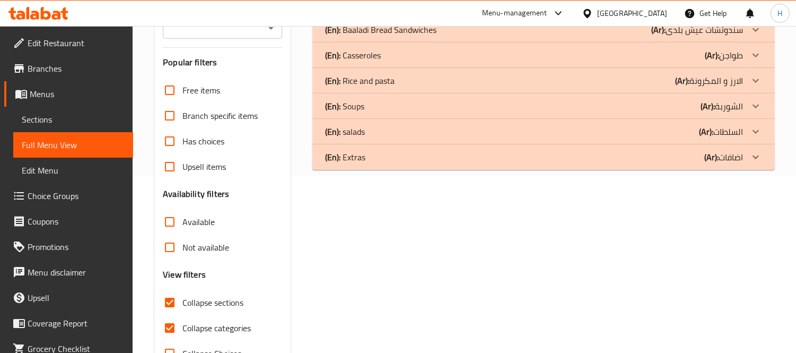
scroll to position [0, 0]
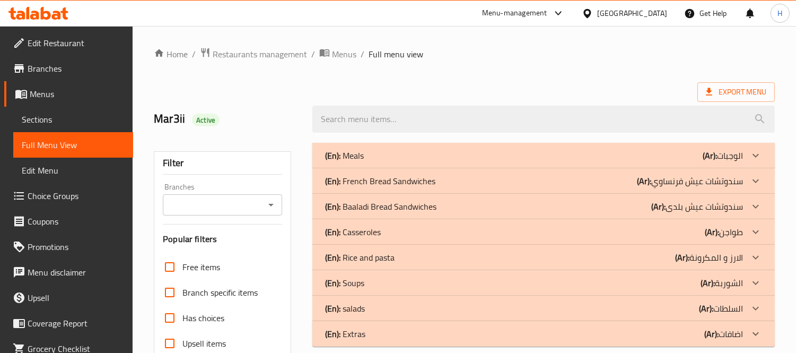
click at [400, 176] on p "(En): French Bread Sandwiches" at bounding box center [380, 181] width 110 height 13
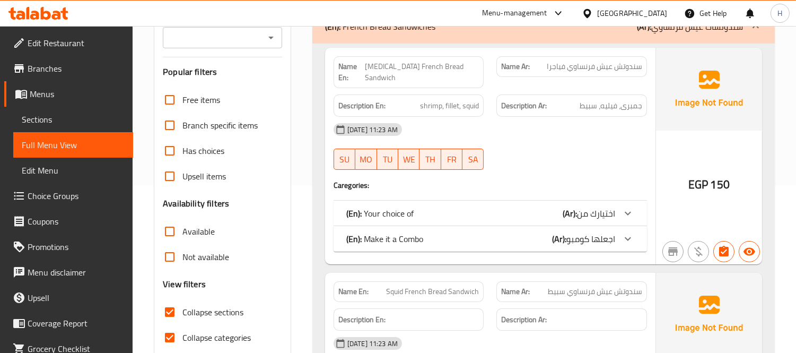
scroll to position [177, 0]
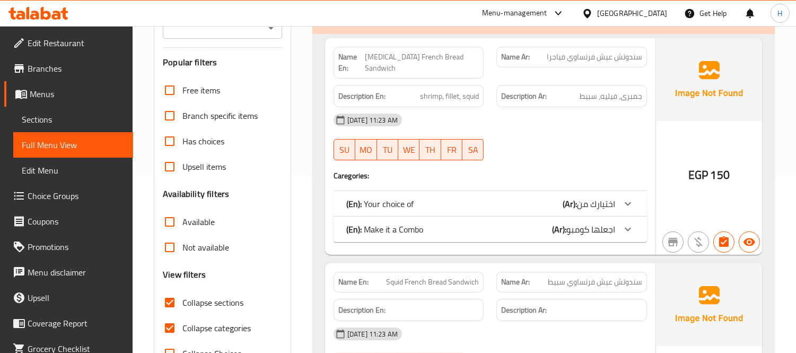
click at [216, 321] on span "Collapse categories" at bounding box center [216, 327] width 68 height 13
click at [182, 321] on input "Collapse categories" at bounding box center [169, 327] width 25 height 25
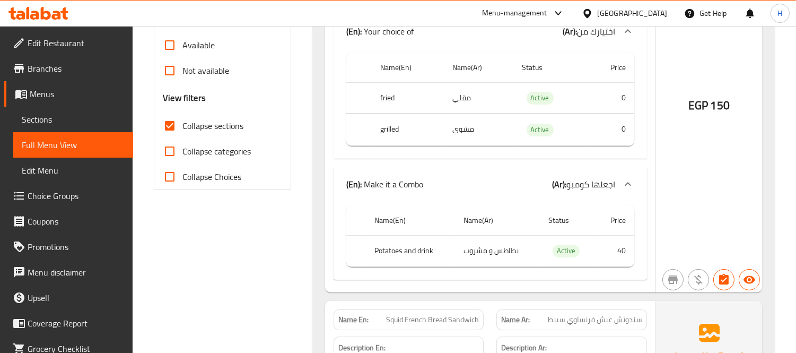
scroll to position [59, 0]
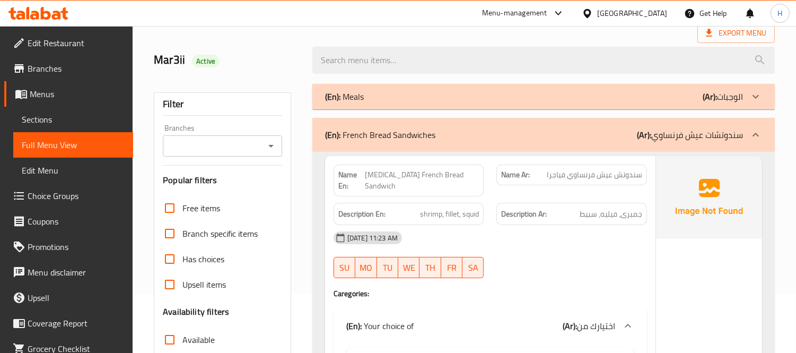
click at [416, 138] on p "(En): French Bread Sandwiches" at bounding box center [380, 134] width 110 height 13
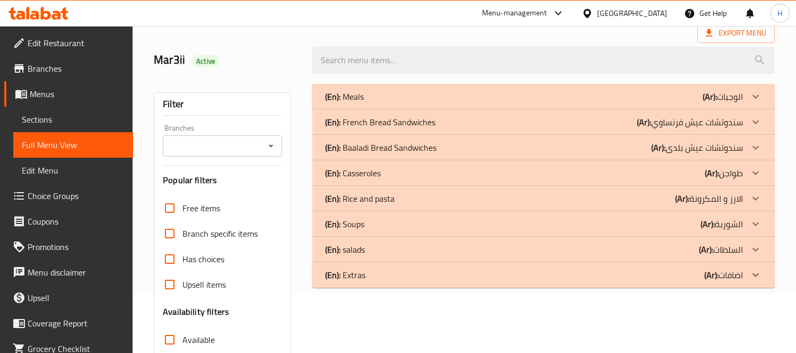
click at [407, 125] on p "(En): French Bread Sandwiches" at bounding box center [380, 122] width 110 height 13
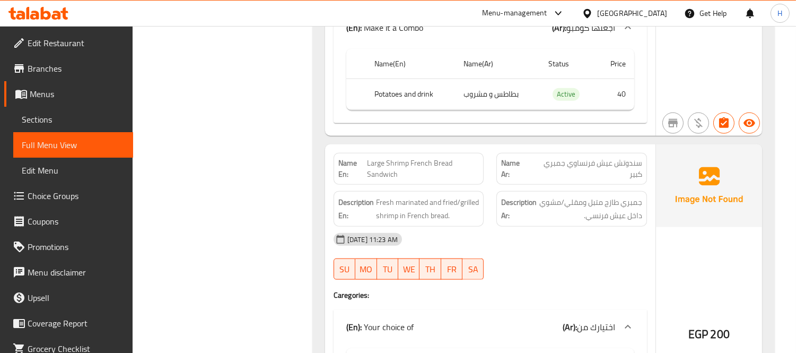
scroll to position [2308, 0]
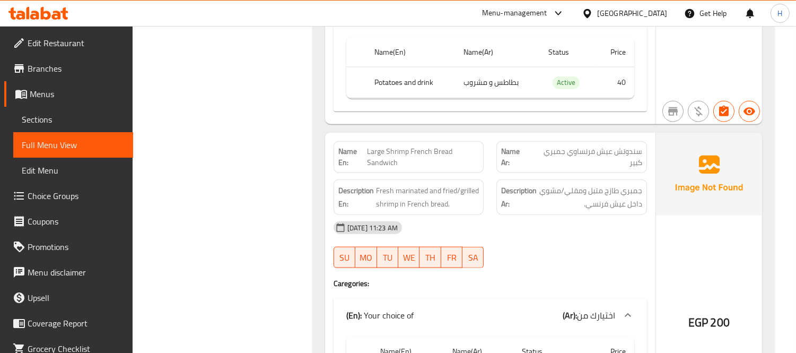
click at [415, 146] on span "Large Shrimp French Bread Sandwich" at bounding box center [423, 157] width 112 height 22
copy span "Large Shrimp French Bread Sandwich"
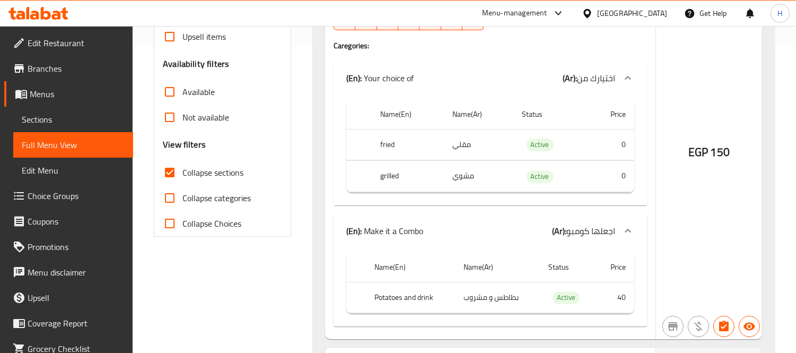
scroll to position [187, 0]
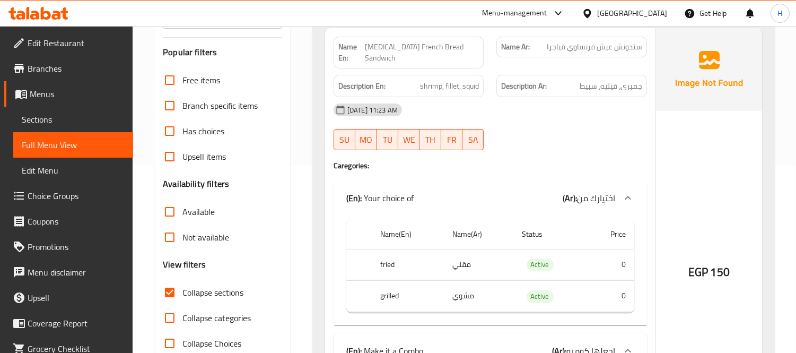
click at [210, 324] on span "Collapse categories" at bounding box center [216, 317] width 68 height 13
click at [182, 324] on input "Collapse categories" at bounding box center [169, 317] width 25 height 25
checkbox input "true"
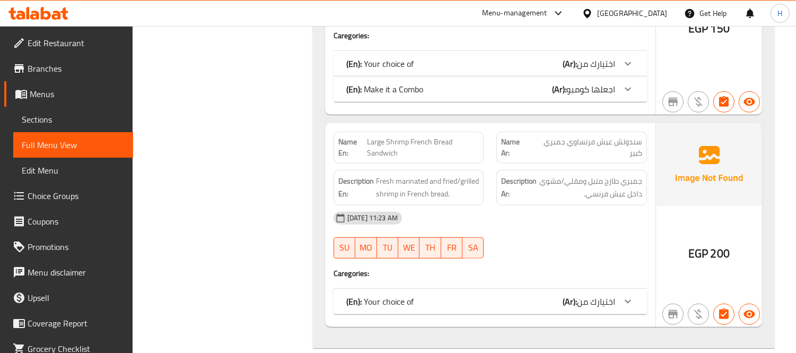
scroll to position [1236, 0]
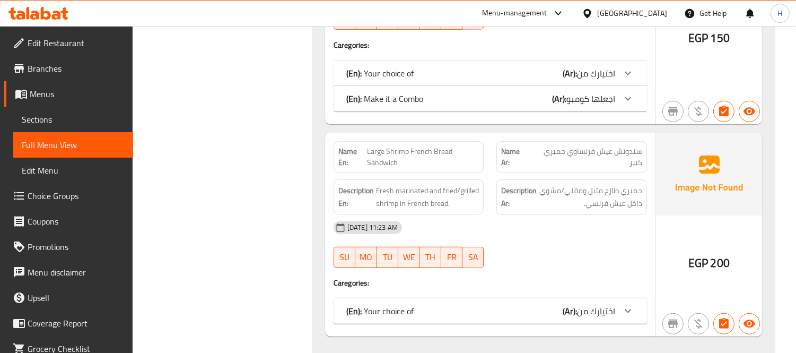
click at [81, 125] on span "Sections" at bounding box center [73, 119] width 103 height 13
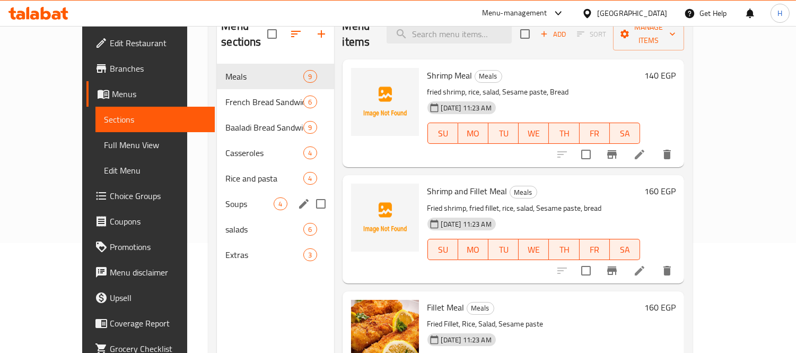
scroll to position [89, 0]
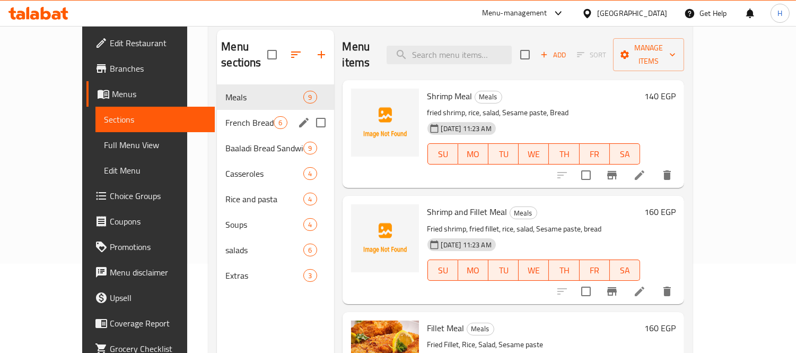
click at [225, 116] on span "French Bread Sandwiches" at bounding box center [249, 122] width 48 height 13
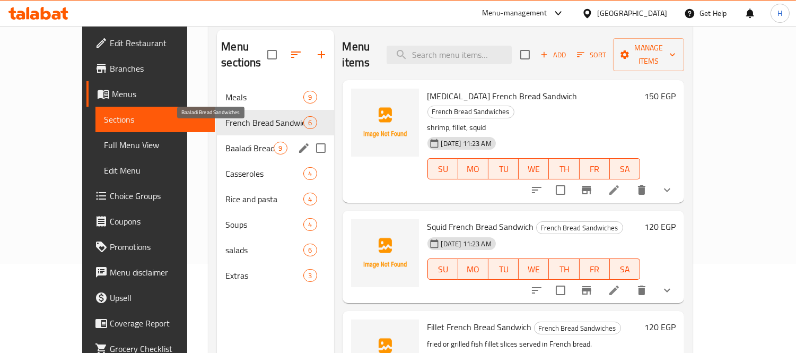
click at [229, 142] on span "Baaladi Bread Sandwiches" at bounding box center [249, 148] width 48 height 13
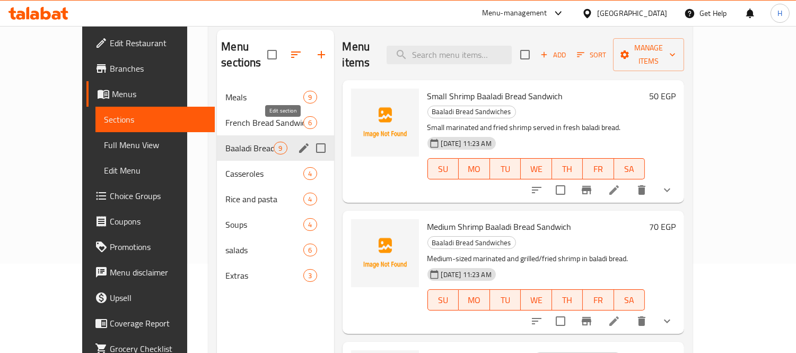
click at [298, 142] on icon "edit" at bounding box center [304, 148] width 13 height 13
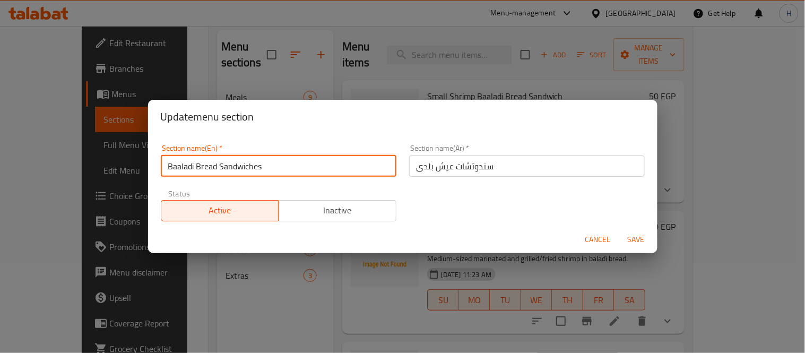
click at [178, 167] on input "Baaladi Bread Sandwiches" at bounding box center [279, 165] width 236 height 21
type input "Baladi Bread Sandwiches"
click at [638, 235] on span "Save" at bounding box center [635, 239] width 25 height 13
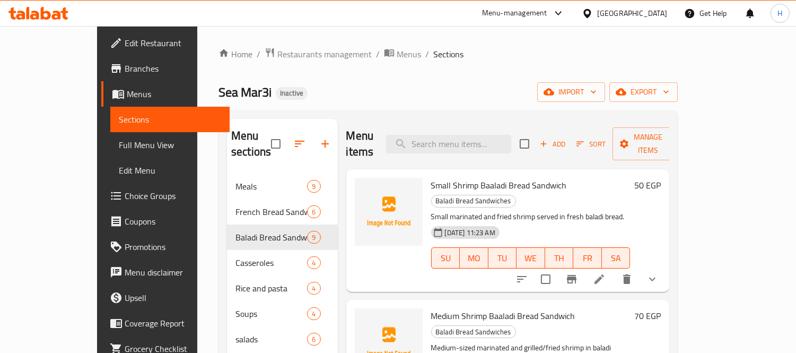
click at [480, 146] on div "Menu items Add Sort Manage items" at bounding box center [508, 144] width 324 height 50
click at [478, 140] on input "search" at bounding box center [448, 144] width 125 height 19
paste input "French Fries"
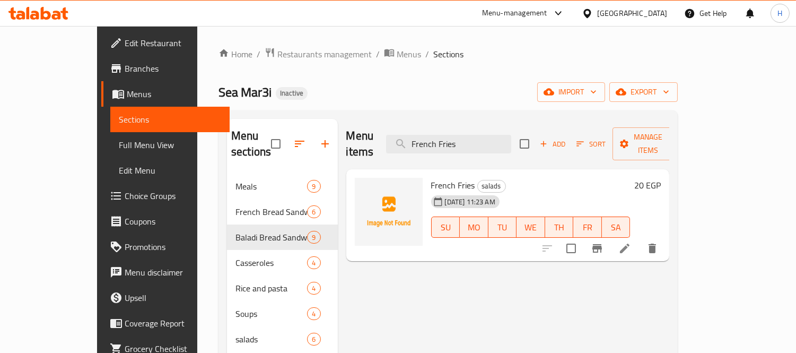
type input "French Fries"
click at [631, 242] on icon at bounding box center [624, 248] width 13 height 13
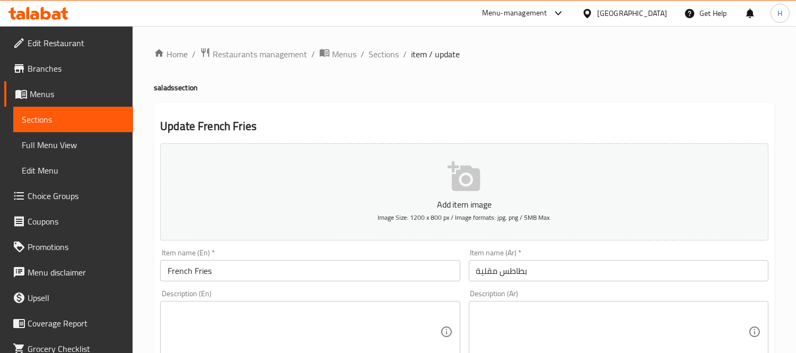
click at [354, 323] on textarea at bounding box center [304, 332] width 272 height 50
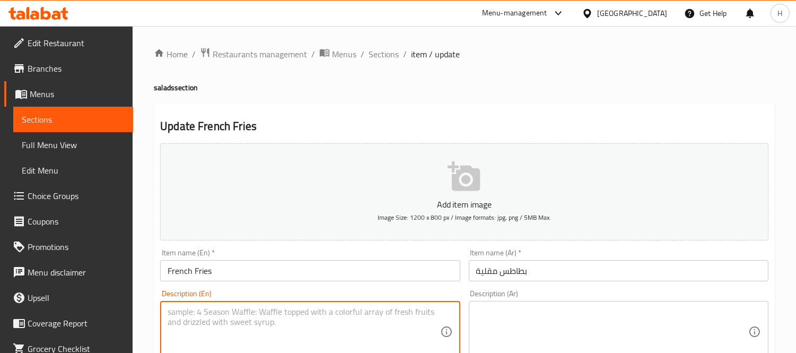
paste textarea "Classic French fries."
type textarea "Classic French fries."
click at [495, 312] on textarea at bounding box center [612, 332] width 272 height 50
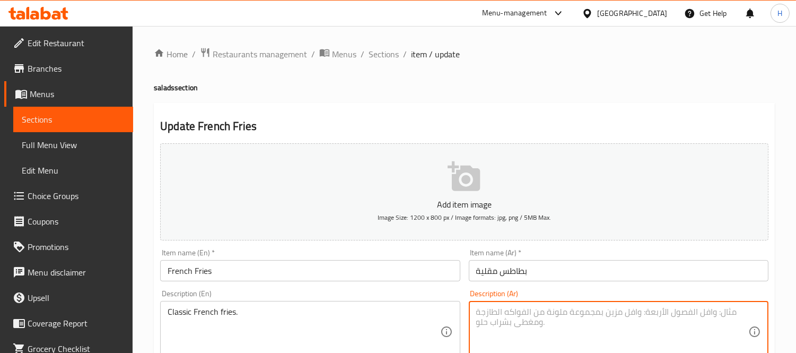
paste textarea "بطاطس مقلية كلاسيك"
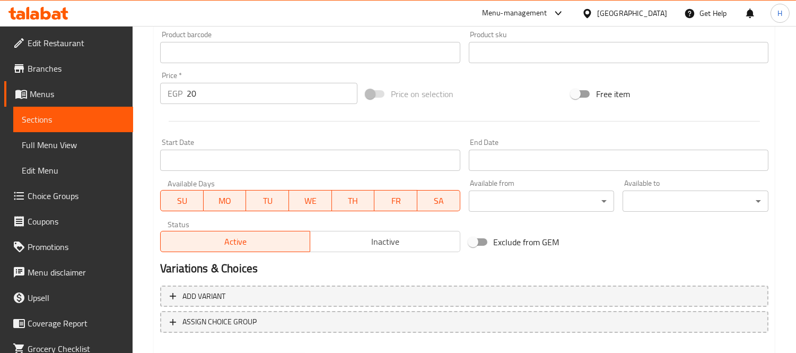
scroll to position [353, 0]
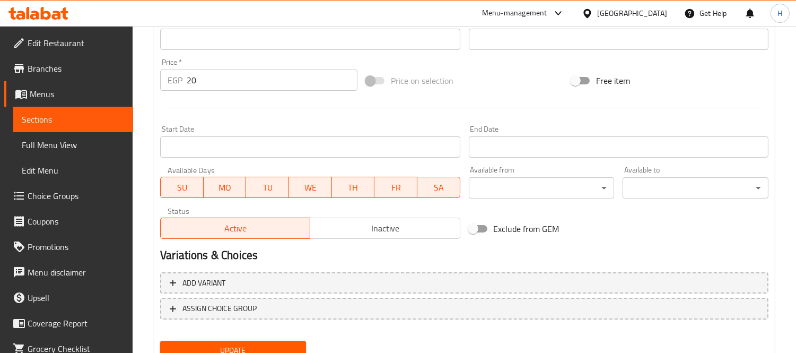
type textarea "بطاطس مقلية كلاسيك"
click at [267, 336] on div "Update" at bounding box center [233, 350] width 154 height 28
click at [267, 341] on button "Update" at bounding box center [233, 351] width 146 height 20
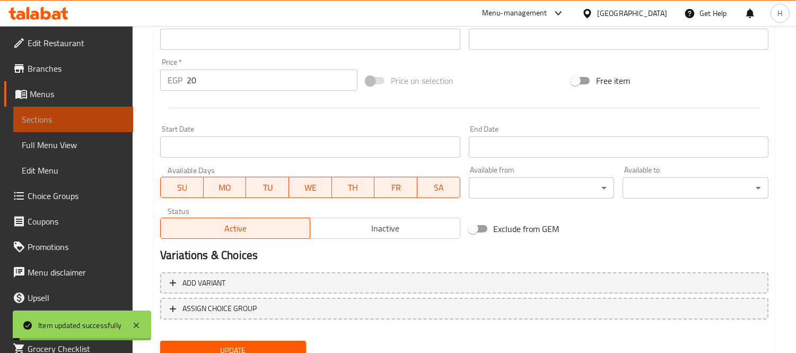
click at [76, 113] on span "Sections" at bounding box center [73, 119] width 103 height 13
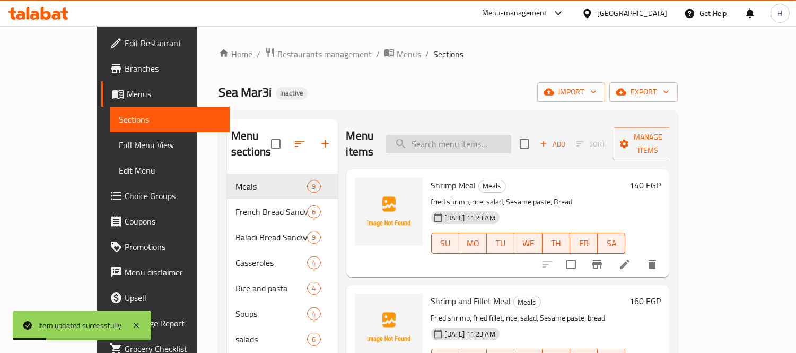
click at [456, 144] on input "search" at bounding box center [448, 144] width 125 height 19
paste input "Pickled Cucumbers"
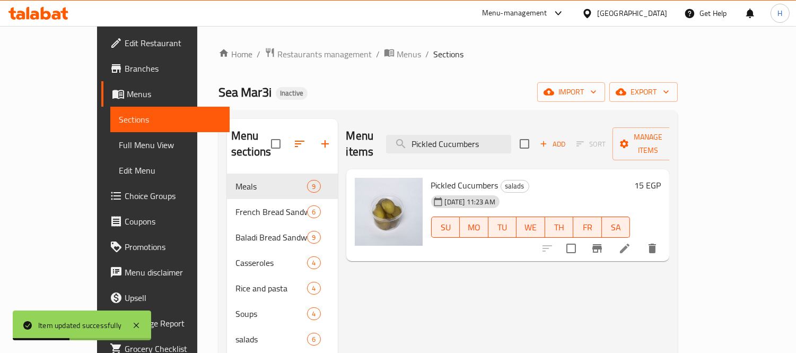
type input "Pickled Cucumbers"
click at [631, 242] on icon at bounding box center [624, 248] width 13 height 13
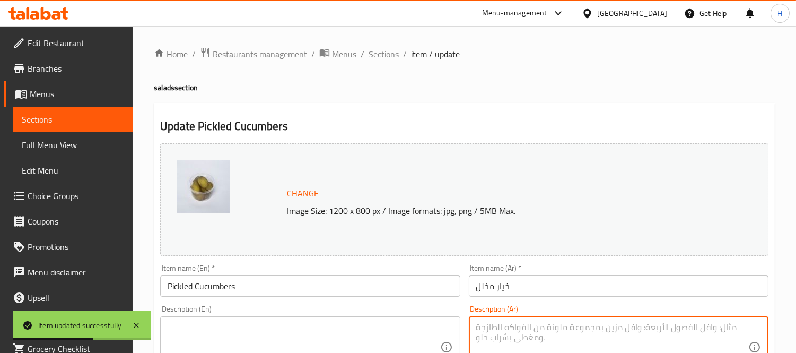
click at [500, 329] on textarea at bounding box center [612, 347] width 272 height 50
click at [369, 338] on textarea at bounding box center [304, 347] width 272 height 50
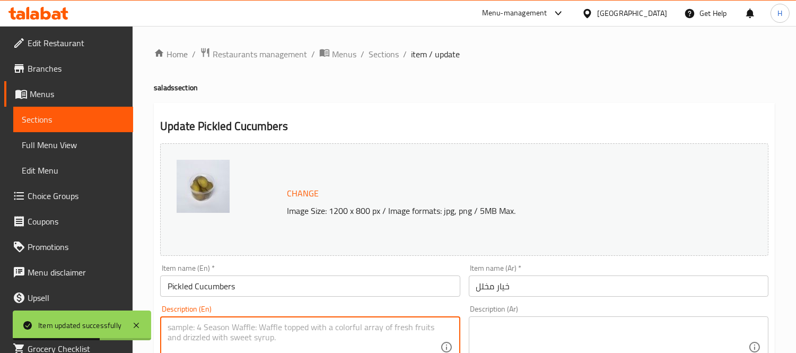
paste textarea "Cucumbers preserved in a vinegar brine, often with other seasonings such as sal…"
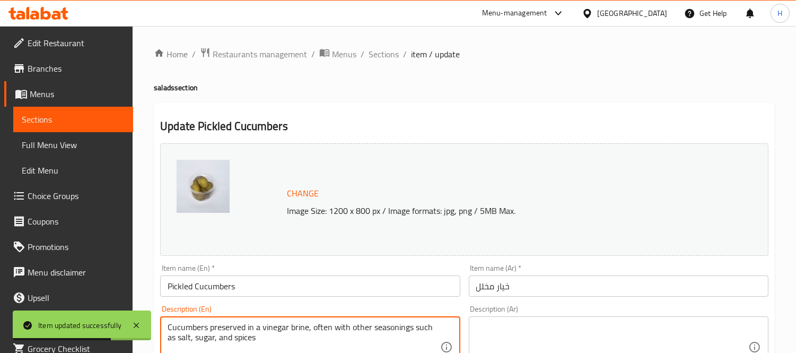
type textarea "Cucumbers preserved in a vinegar brine, often with other seasonings such as sal…"
click at [516, 332] on textarea at bounding box center [612, 347] width 272 height 50
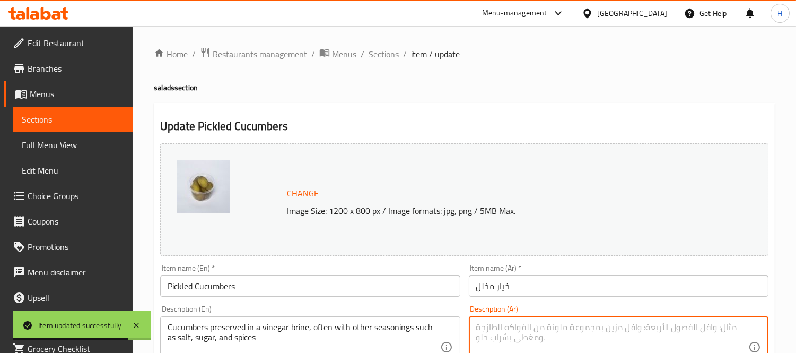
paste textarea "خيار محفوظ في محلول ملحي من الخل، وغالبًا ما يكون مع بهارات أخرى مثل ملح، سكر و…"
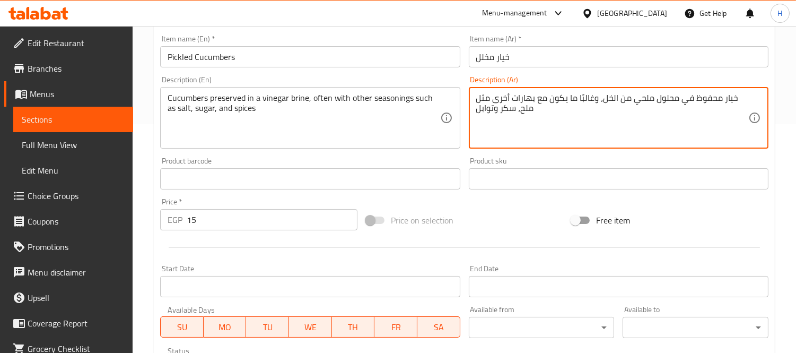
scroll to position [410, 0]
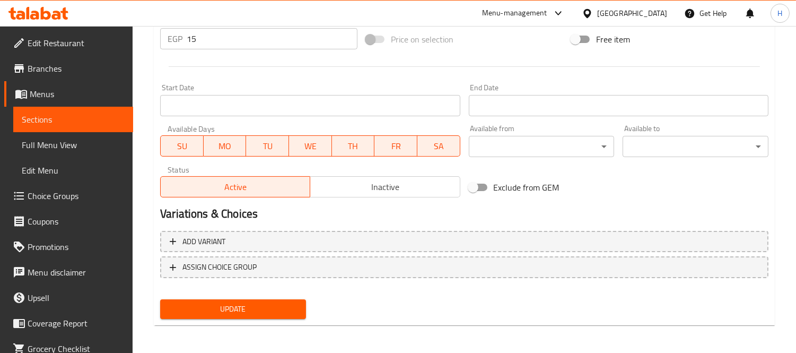
type textarea "خيار محفوظ في محلول ملحي من الخل، وغالبًا ما يكون مع بهارات أخرى مثل ملح، سكر و…"
click at [275, 299] on button "Update" at bounding box center [233, 309] width 146 height 20
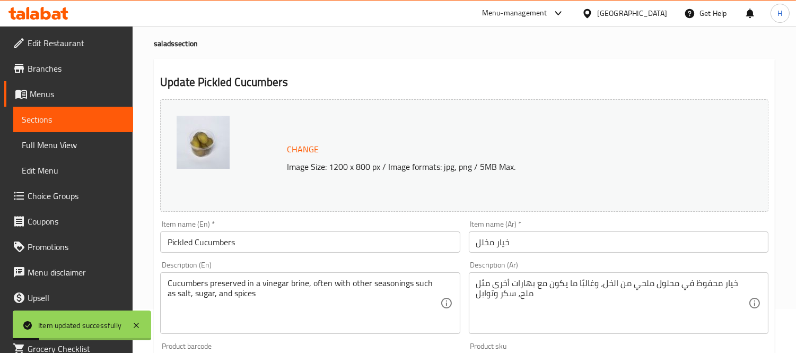
scroll to position [0, 0]
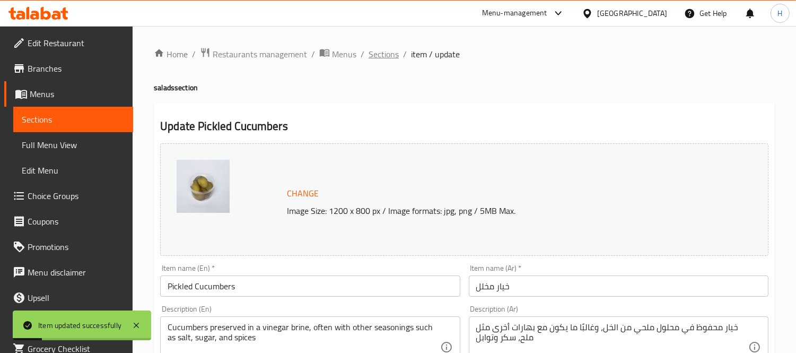
click at [386, 59] on span "Sections" at bounding box center [384, 54] width 30 height 13
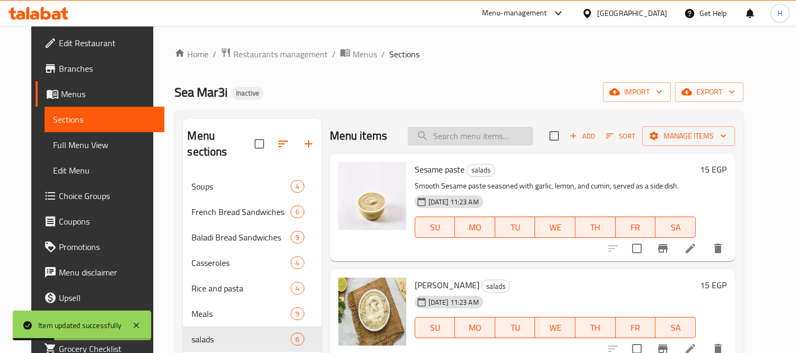
click at [455, 145] on input "search" at bounding box center [470, 136] width 125 height 19
paste input "Baba Ghannoug"
type input "Baba Ghannoug"
click at [705, 240] on li at bounding box center [691, 248] width 30 height 19
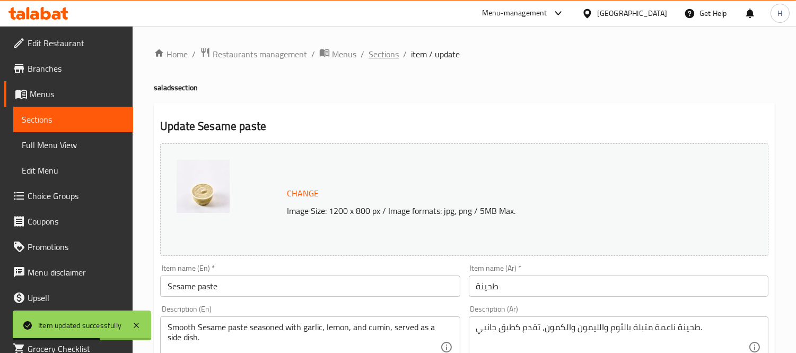
click at [371, 48] on span "Sections" at bounding box center [384, 54] width 30 height 13
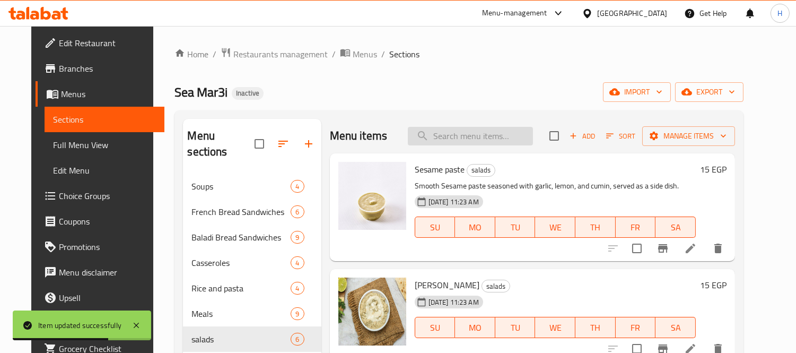
click at [494, 136] on input "search" at bounding box center [470, 136] width 125 height 19
paste input "Baba Ghannoug"
type input "Baba Ghannoug"
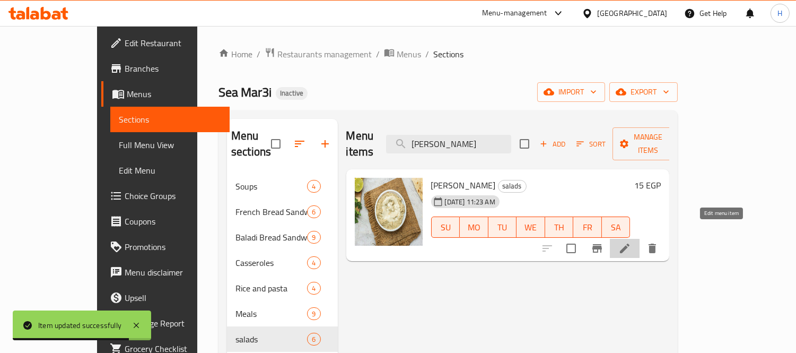
click at [630, 243] on icon at bounding box center [625, 248] width 10 height 10
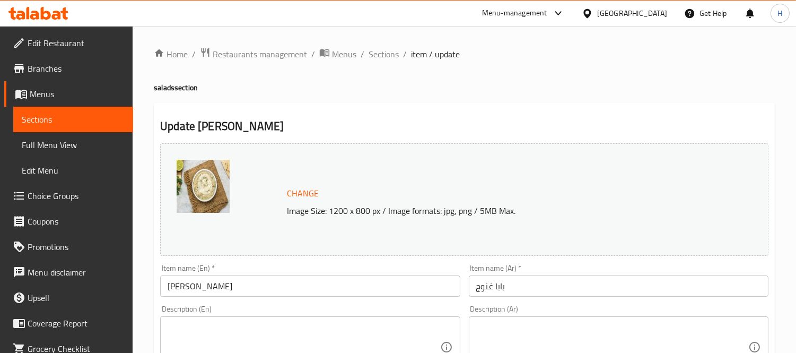
click at [385, 332] on textarea at bounding box center [304, 347] width 272 height 50
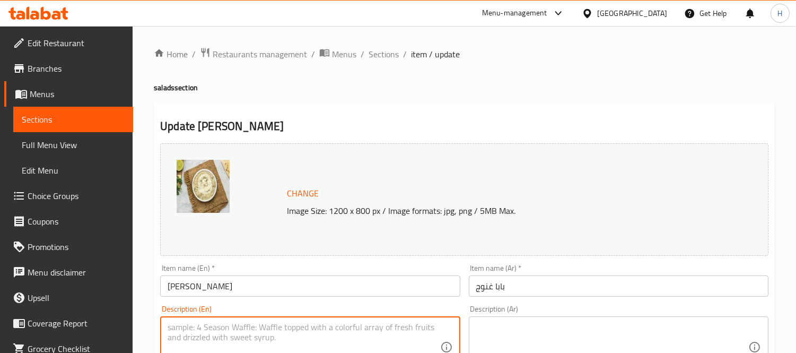
paste textarea "A creamy dip made from roasted eggplant, Lemon juice, Garlic"
type textarea "A creamy dip made from roasted eggplant, Lemon juice, Garlic"
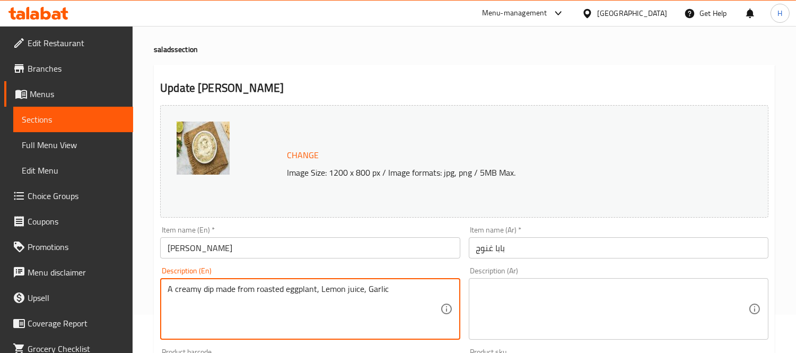
scroll to position [59, 0]
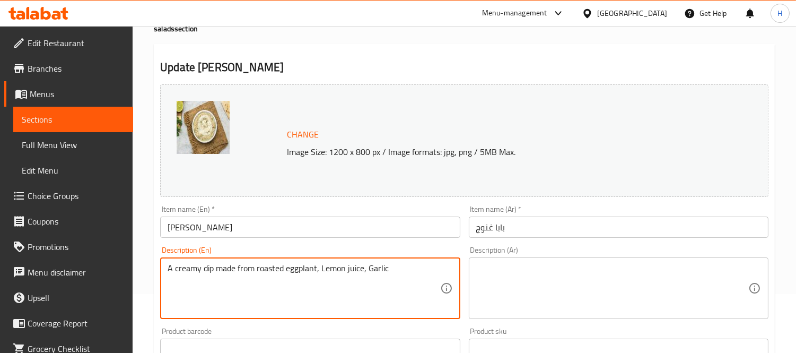
click at [543, 269] on textarea at bounding box center [612, 288] width 272 height 50
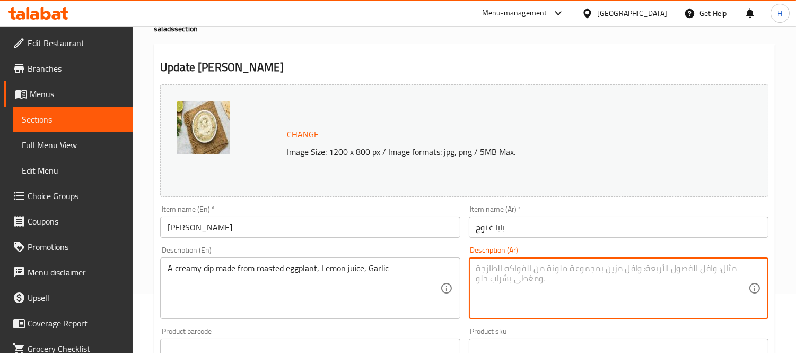
paste textarea "صوص كريمي مصنوع من الباذنجان المشوي وعصير الليمون والثوم"
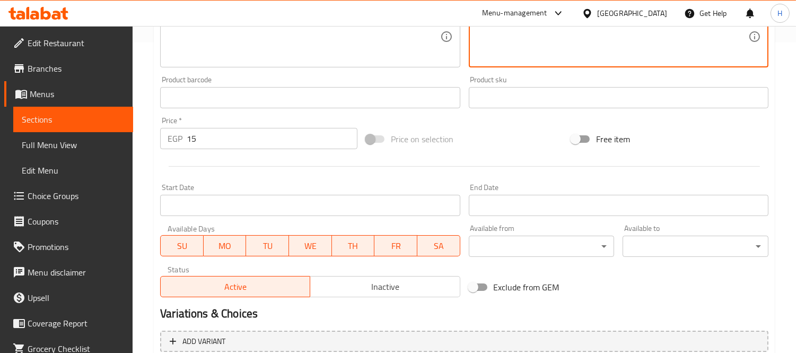
scroll to position [410, 0]
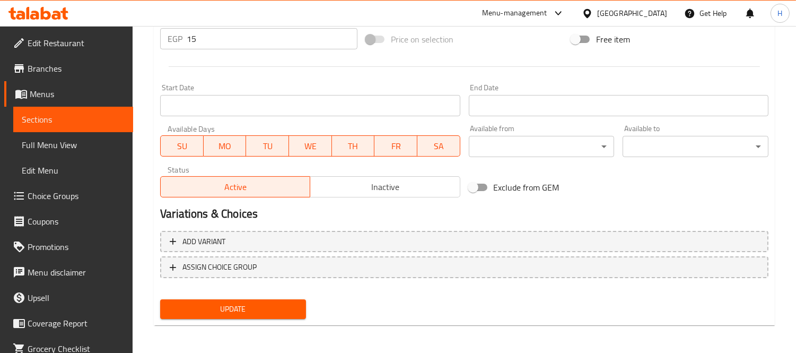
type textarea "صوص كريمي مصنوع من الباذنجان المشوي وعصير الليمون والثوم"
click at [274, 317] on div "Update" at bounding box center [233, 309] width 154 height 28
click at [272, 309] on span "Update" at bounding box center [233, 308] width 129 height 13
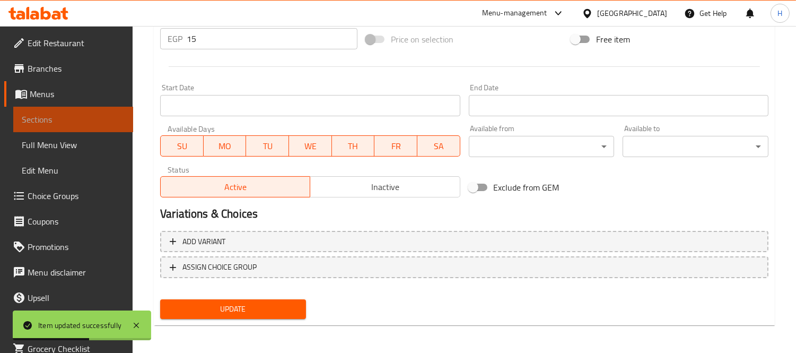
click at [76, 117] on span "Sections" at bounding box center [73, 119] width 103 height 13
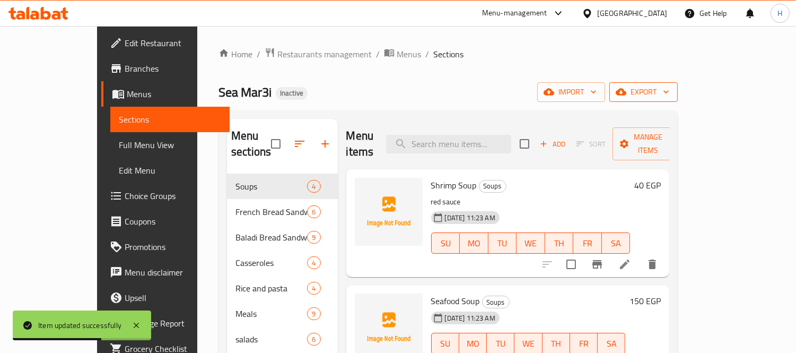
click at [669, 90] on span "export" at bounding box center [643, 91] width 51 height 13
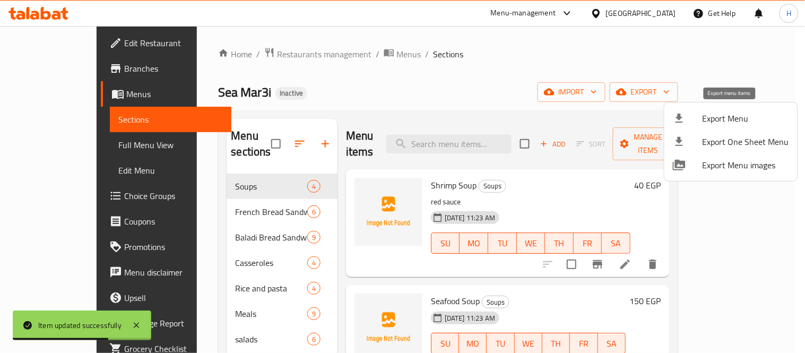
click at [714, 117] on span "Export Menu" at bounding box center [745, 118] width 86 height 13
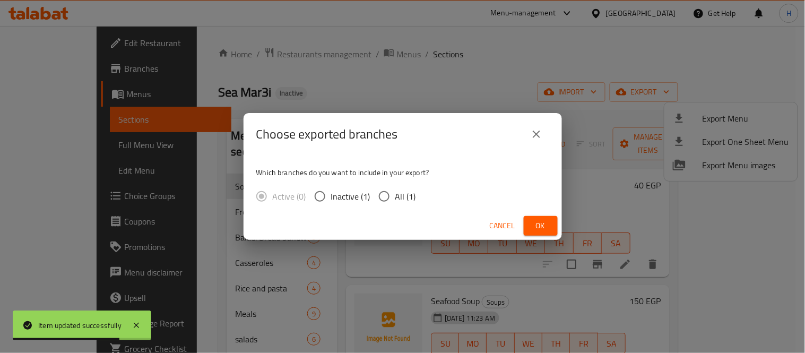
click at [373, 192] on input "All (1)" at bounding box center [384, 196] width 22 height 22
radio input "true"
click at [536, 219] on span "Ok" at bounding box center [540, 225] width 17 height 13
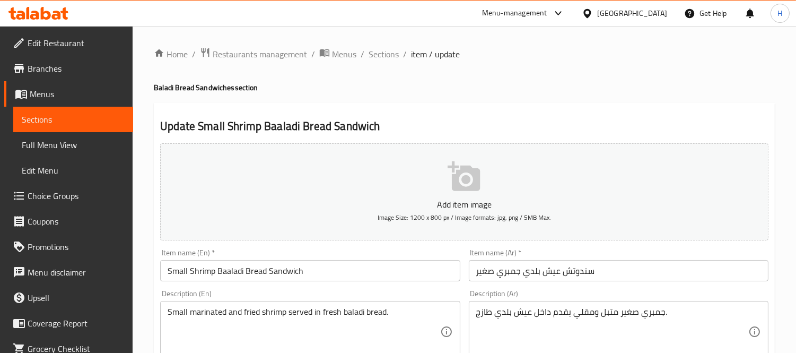
click at [183, 87] on h4 "Baladi Bread Sandwiches section" at bounding box center [464, 87] width 621 height 11
click at [160, 86] on h4 "Baladi Bread Sandwiches section" at bounding box center [464, 87] width 621 height 11
copy h4 "Baladi"
click at [225, 274] on input "Small Shrimp Baaladi Bread Sandwich" at bounding box center [310, 270] width 300 height 21
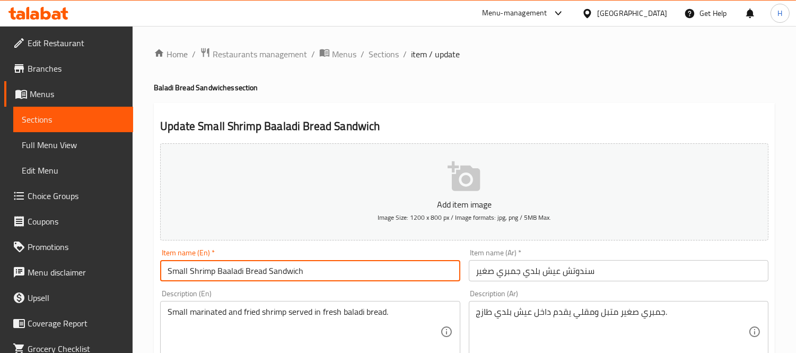
click at [225, 274] on input "Small Shrimp Baaladi Bread Sandwich" at bounding box center [310, 270] width 300 height 21
paste input "text"
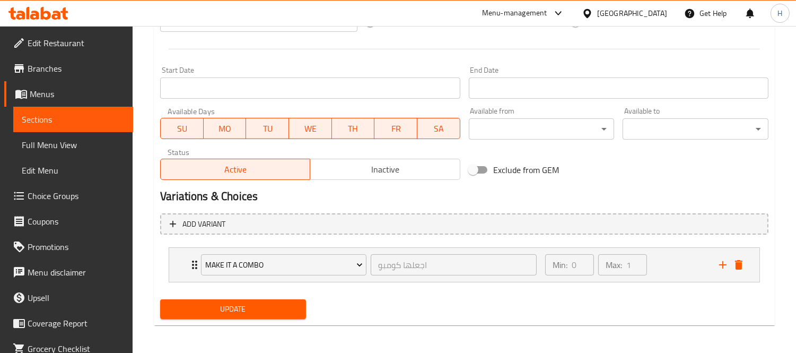
scroll to position [413, 0]
type input "Small Shrimp Baladi Bread Sandwich"
click at [240, 308] on span "Update" at bounding box center [233, 308] width 129 height 13
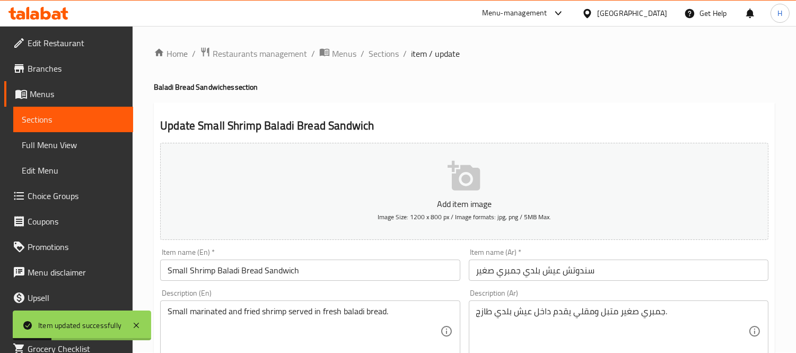
scroll to position [0, 0]
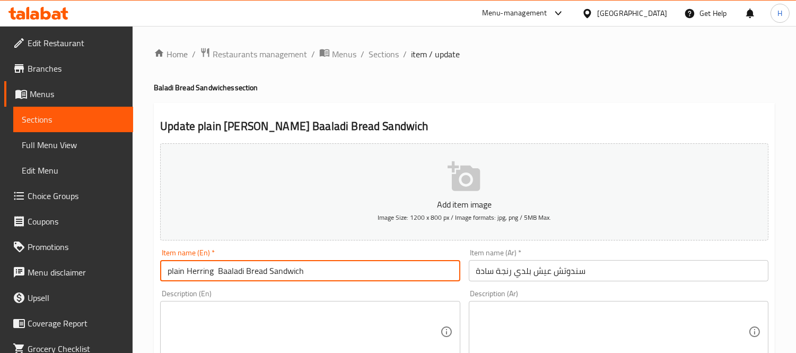
click at [231, 273] on input "plain Herring Baaladi Bread Sandwich" at bounding box center [310, 270] width 300 height 21
paste input "text"
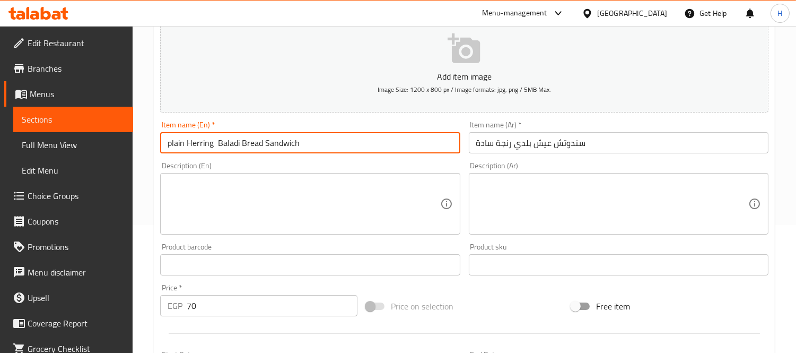
scroll to position [413, 0]
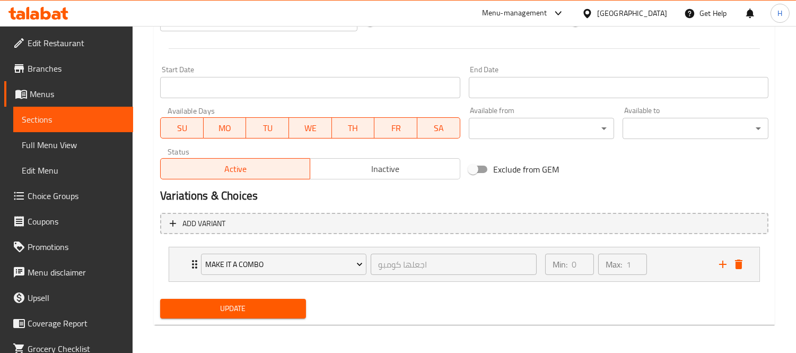
type input "plain Herring Baladi Bread Sandwich"
click at [250, 305] on span "Update" at bounding box center [233, 308] width 129 height 13
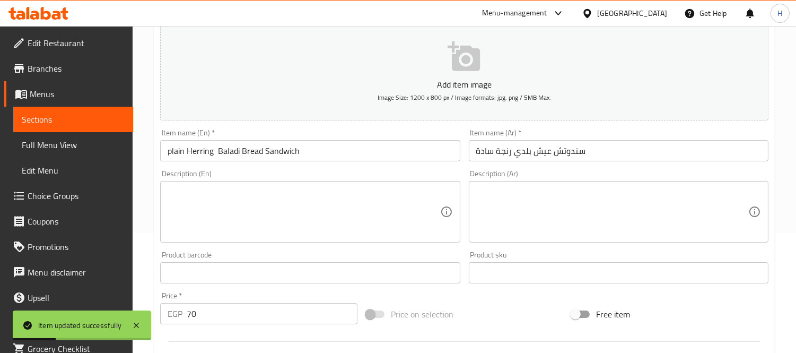
scroll to position [59, 0]
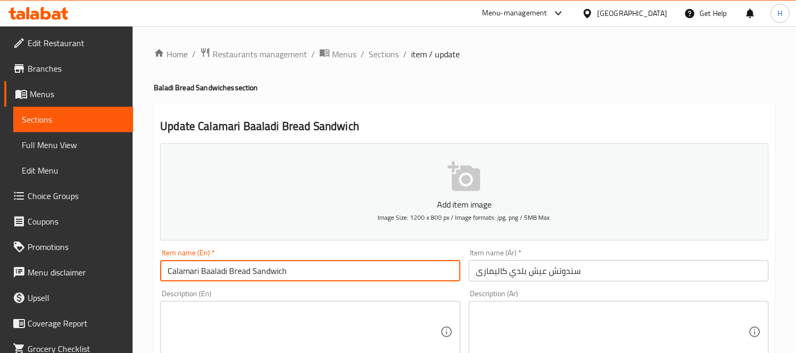
click at [212, 268] on input "Calamari Baaladi Bread Sandwich" at bounding box center [310, 270] width 300 height 21
paste input "text"
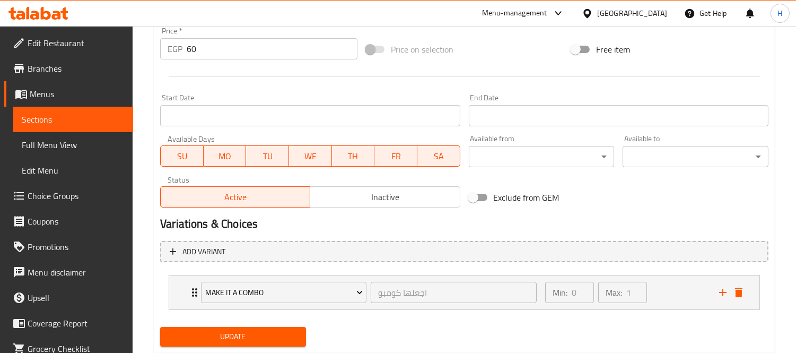
scroll to position [413, 0]
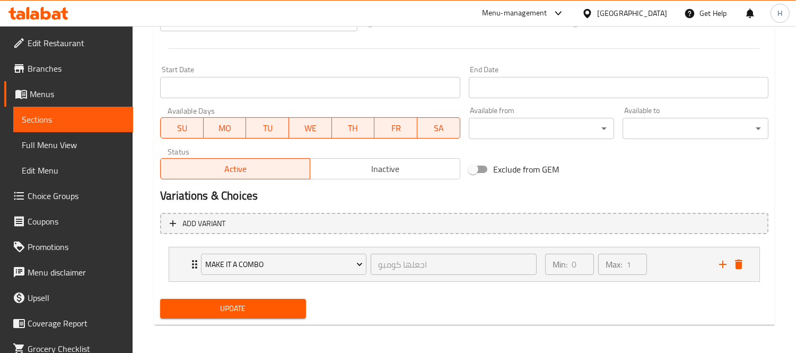
type input "Calamari Baladi Bread Sandwich"
click at [264, 307] on span "Update" at bounding box center [233, 308] width 129 height 13
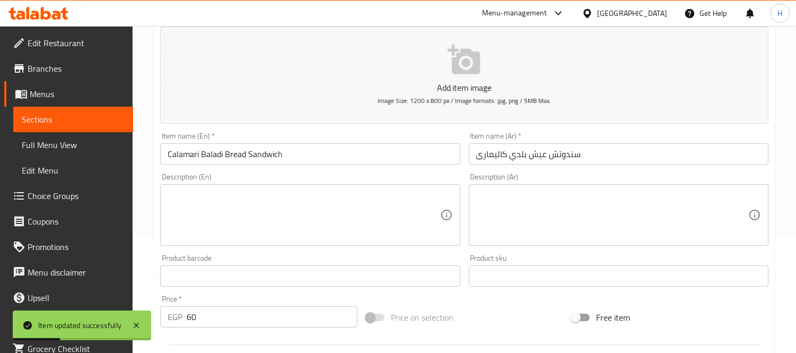
scroll to position [59, 0]
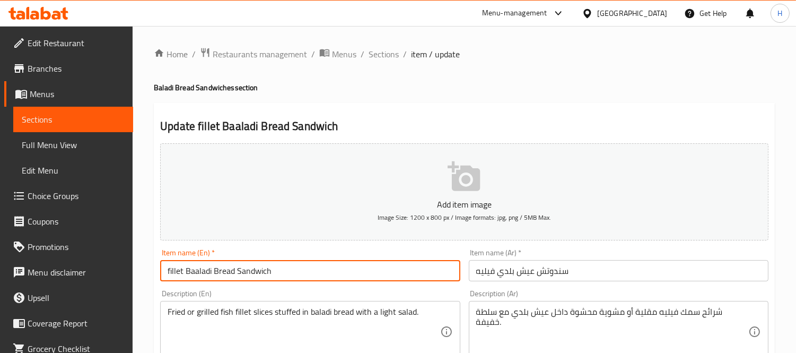
click at [202, 275] on input "fillet Baaladi Bread Sandwich" at bounding box center [310, 270] width 300 height 21
paste input "text"
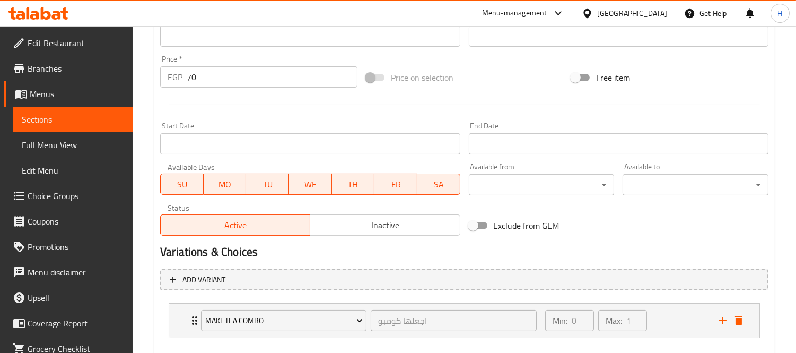
scroll to position [413, 0]
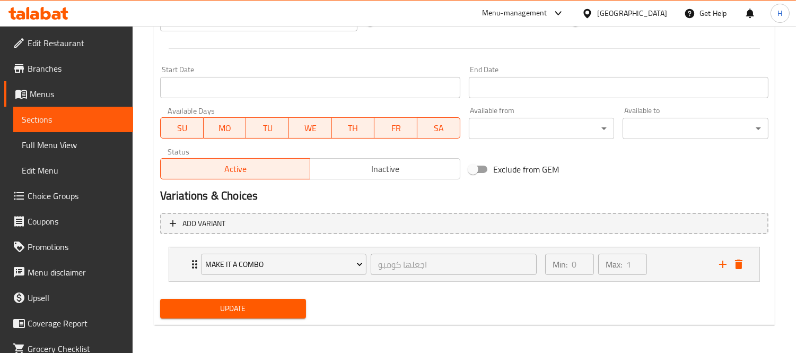
type input "fillet Baladi Bread Sandwich"
click at [234, 299] on button "Update" at bounding box center [233, 309] width 146 height 20
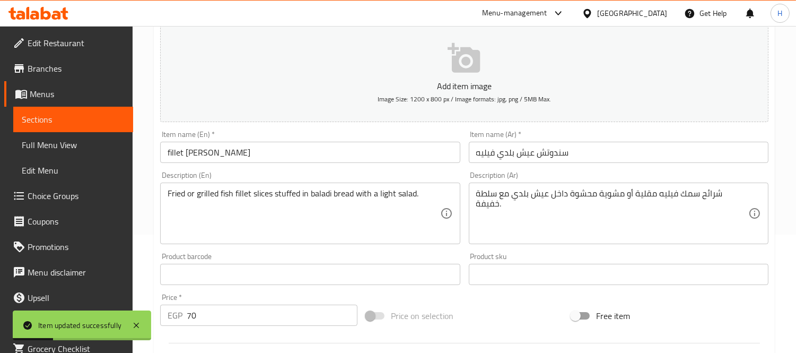
scroll to position [1, 0]
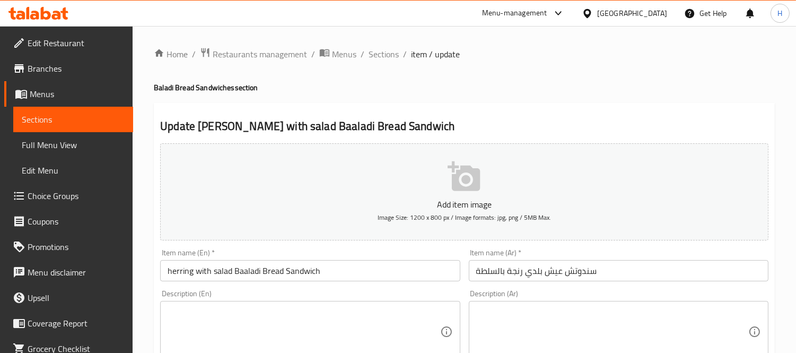
click at [242, 273] on input "herring with salad Baaladi Bread Sandwich" at bounding box center [310, 270] width 300 height 21
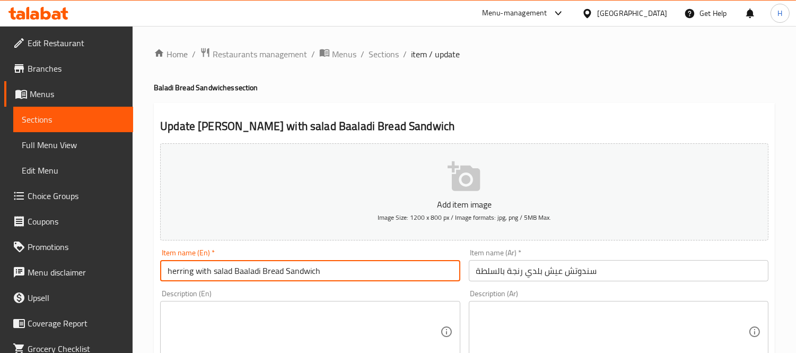
click at [242, 273] on input "herring with salad Baaladi Bread Sandwich" at bounding box center [310, 270] width 300 height 21
paste input "text"
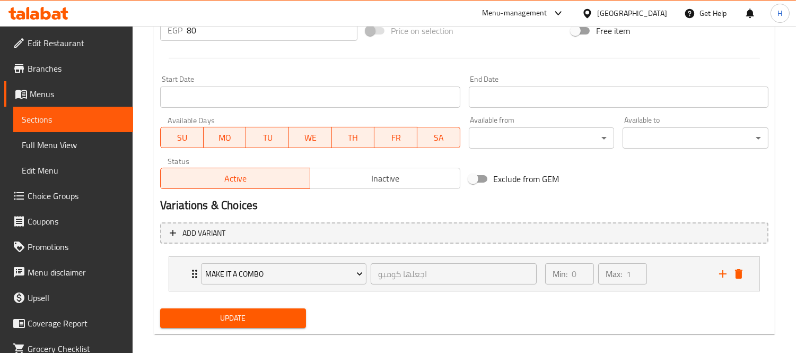
scroll to position [413, 0]
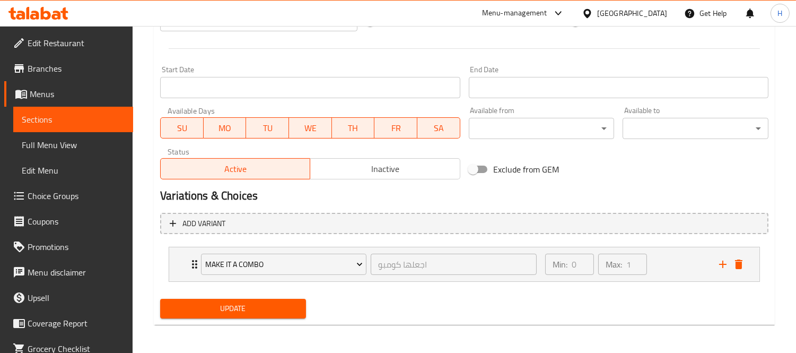
type input "herring with salad Baladi Bread Sandwich"
click at [283, 311] on span "Update" at bounding box center [233, 308] width 129 height 13
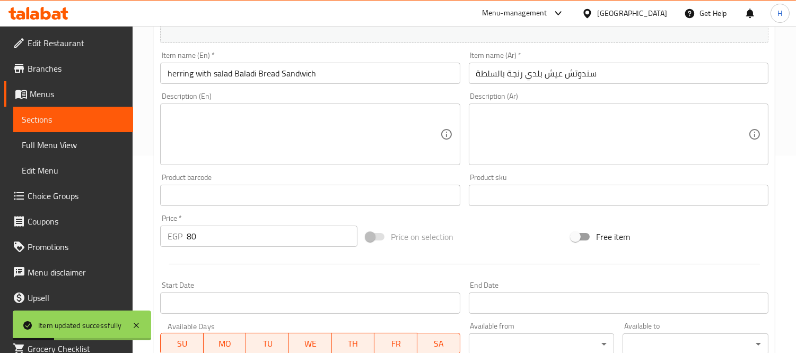
scroll to position [118, 0]
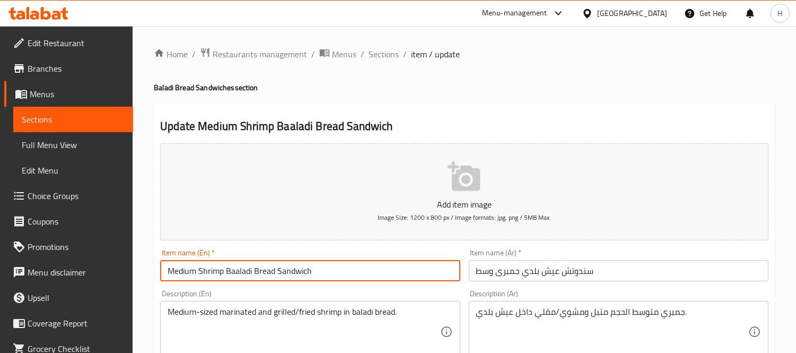
click at [235, 271] on input "Medium Shrimp Baaladi Bread Sandwich" at bounding box center [310, 270] width 300 height 21
paste input "text"
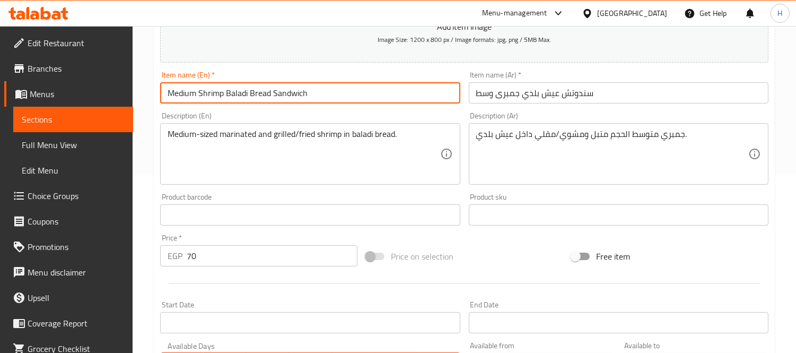
scroll to position [412, 0]
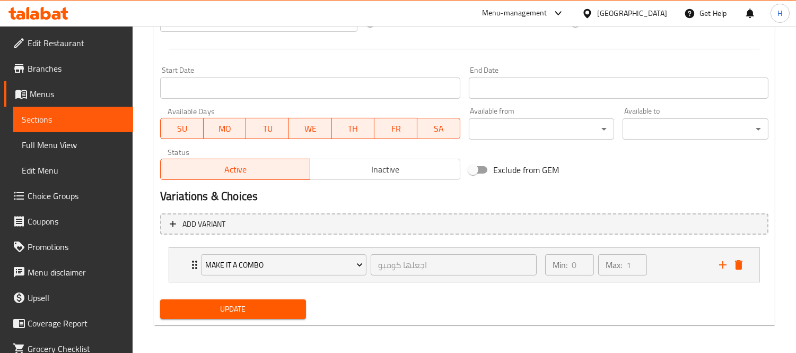
type input "Medium Shrimp Baladi Bread Sandwich"
click at [250, 310] on span "Update" at bounding box center [233, 308] width 129 height 13
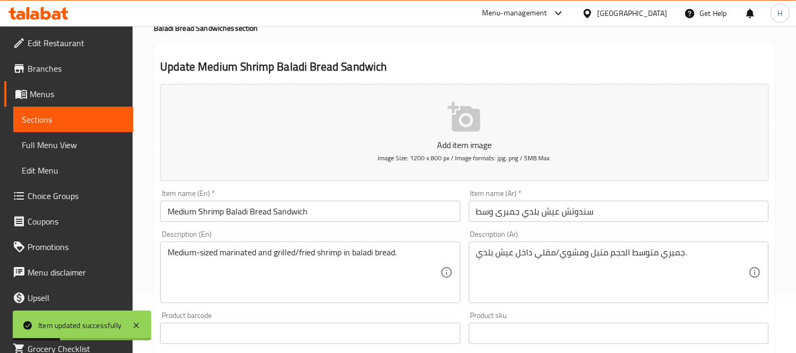
scroll to position [59, 0]
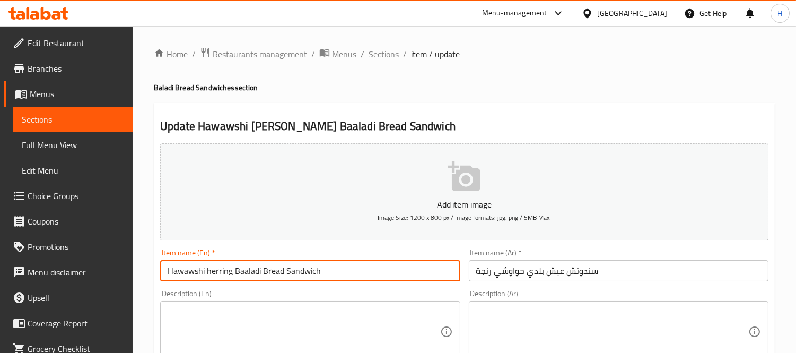
click at [242, 271] on input "Hawawshi herring Baaladi Bread Sandwich" at bounding box center [310, 270] width 300 height 21
paste input "text"
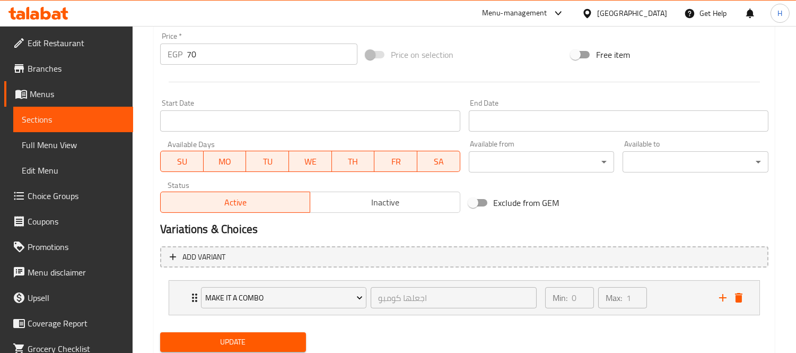
scroll to position [412, 0]
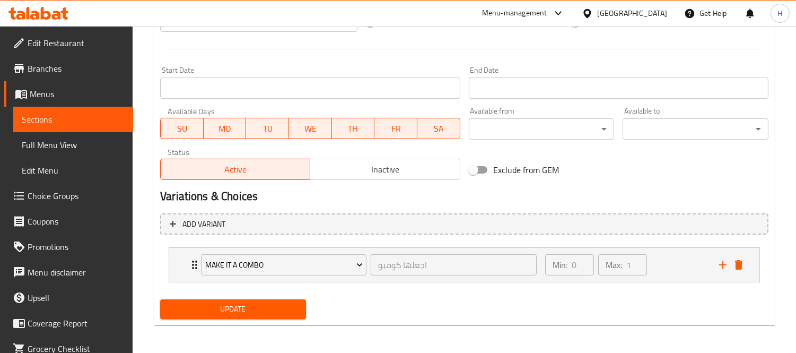
type input "Hawawshi herring Baladi Bread Sandwich"
click at [281, 310] on span "Update" at bounding box center [233, 308] width 129 height 13
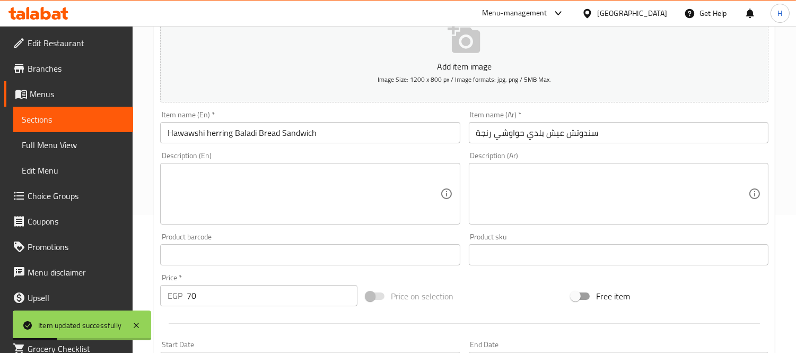
scroll to position [118, 0]
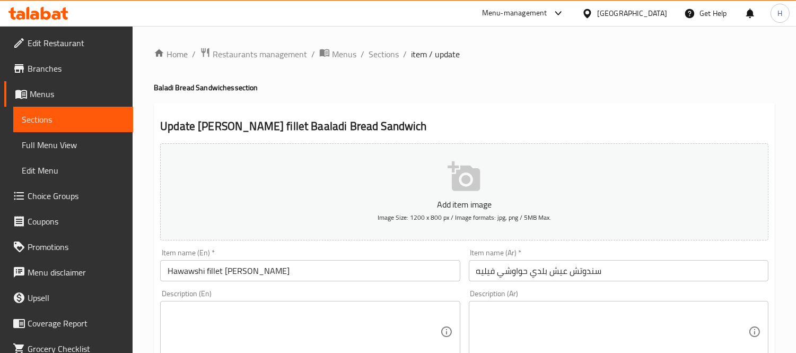
click at [236, 271] on input "Hawawshi fillet [PERSON_NAME]" at bounding box center [310, 270] width 300 height 21
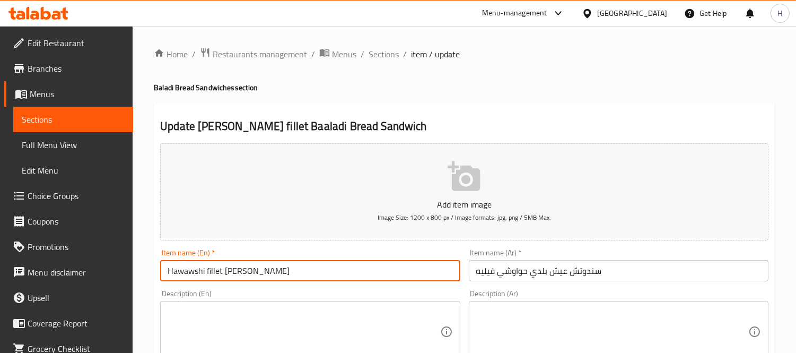
click at [236, 271] on input "Hawawshi fillet [PERSON_NAME]" at bounding box center [310, 270] width 300 height 21
paste input "text"
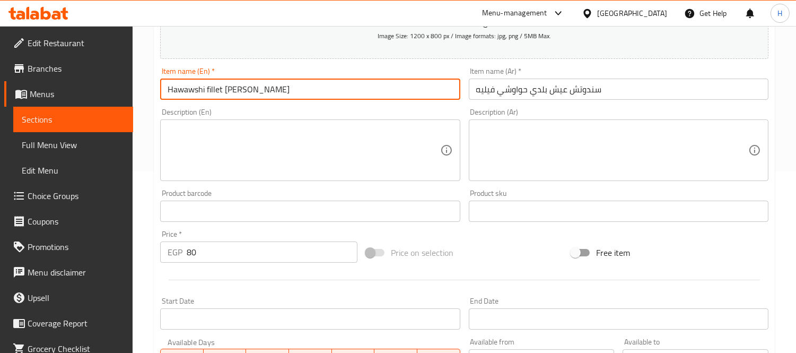
scroll to position [413, 0]
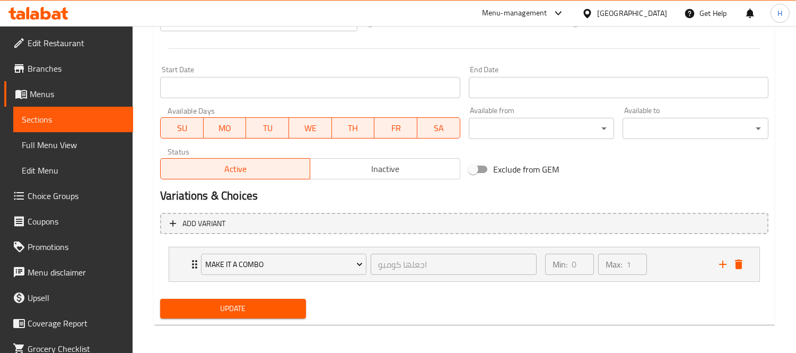
type input "Hawawshi fillet [PERSON_NAME]"
click at [273, 317] on button "Update" at bounding box center [233, 309] width 146 height 20
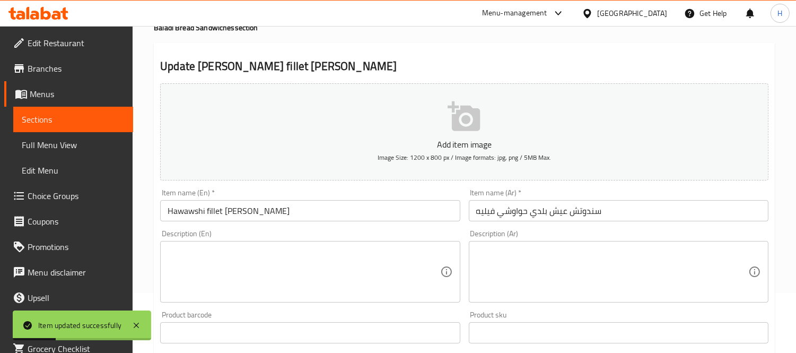
scroll to position [59, 0]
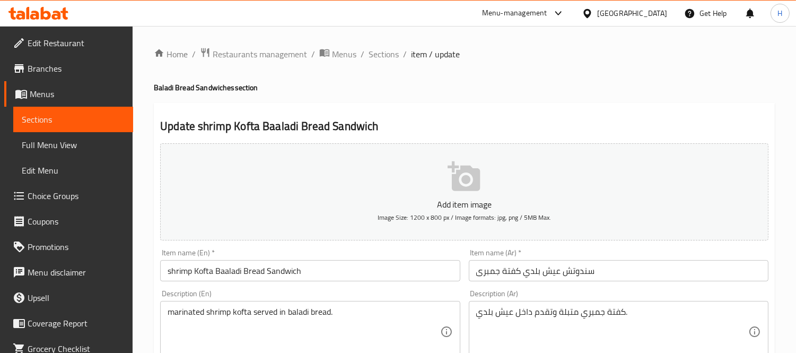
click at [231, 272] on input "shrimp Kofta Baaladi Bread Sandwich" at bounding box center [310, 270] width 300 height 21
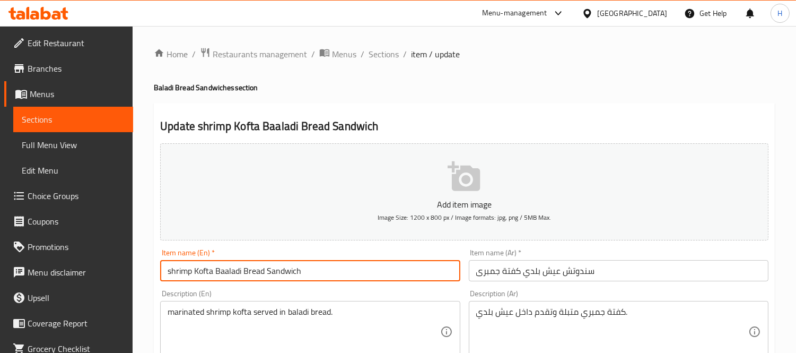
paste input "text"
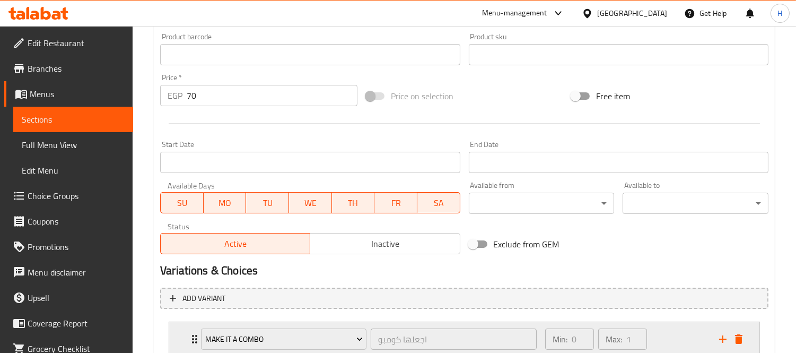
scroll to position [412, 0]
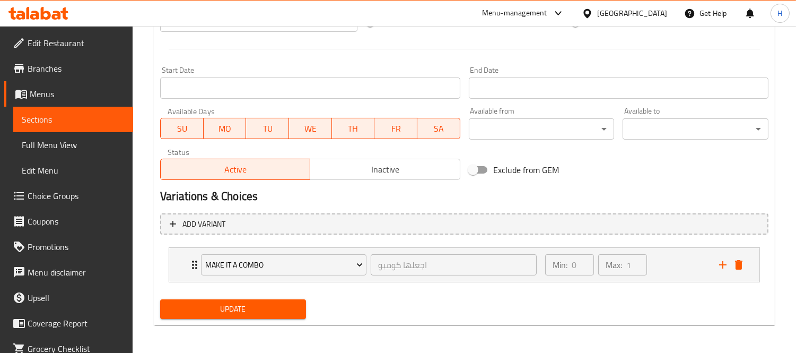
type input "shrimp Kofta Baladi Bread Sandwich"
click at [260, 303] on span "Update" at bounding box center [233, 308] width 129 height 13
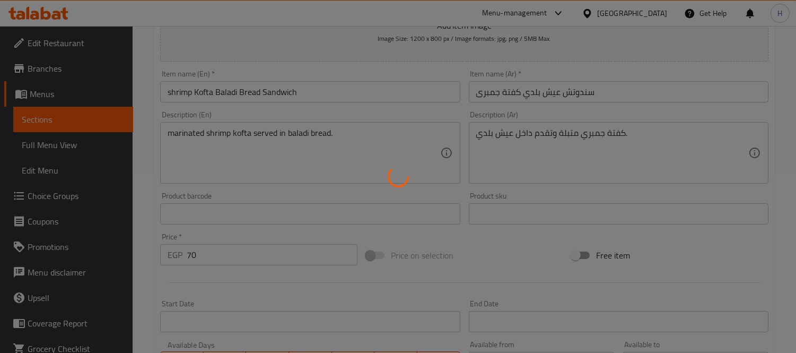
scroll to position [177, 0]
